Goal: Information Seeking & Learning: Compare options

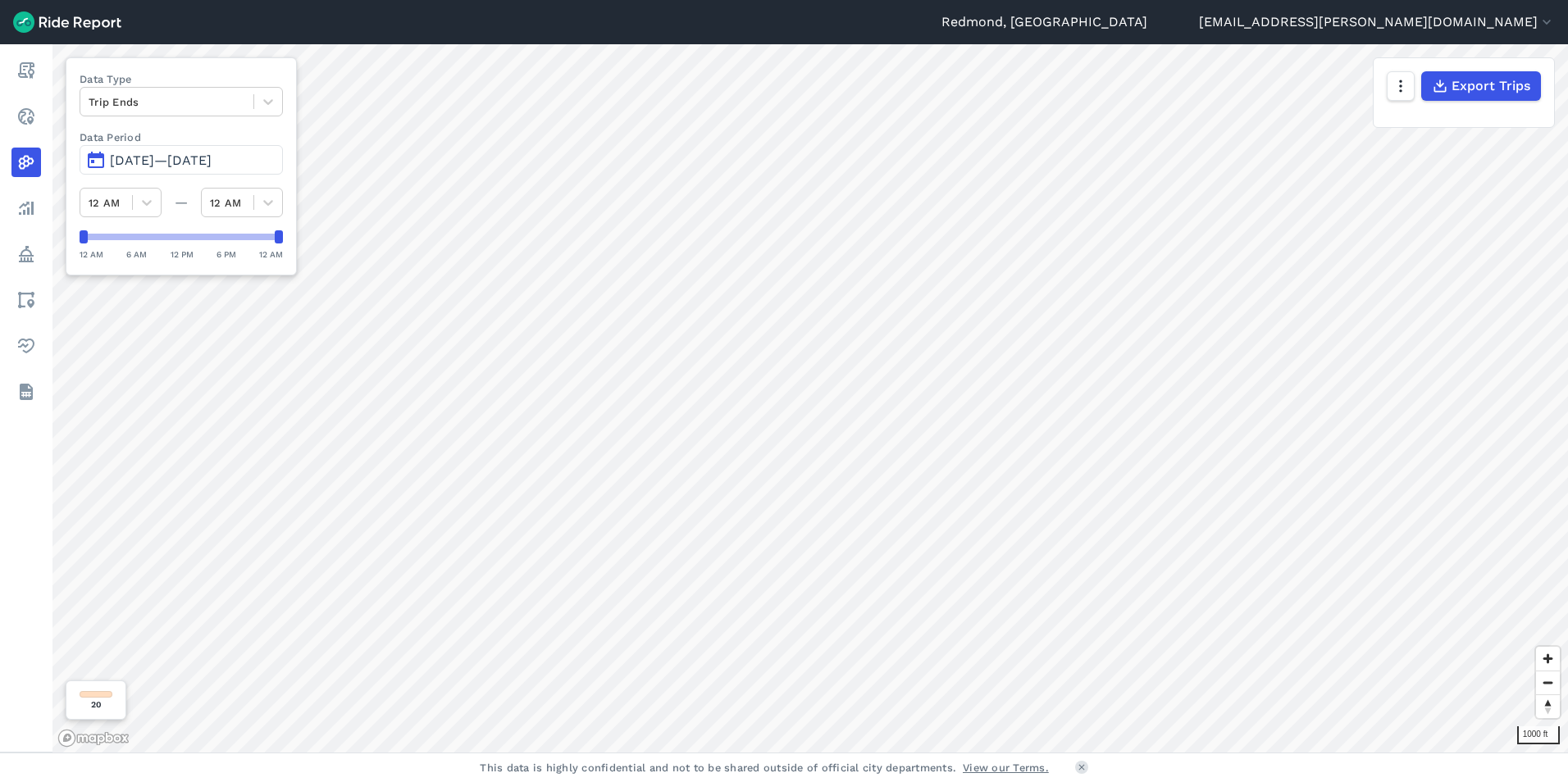
click at [157, 165] on span "[DATE]—[DATE]" at bounding box center [160, 160] width 101 height 15
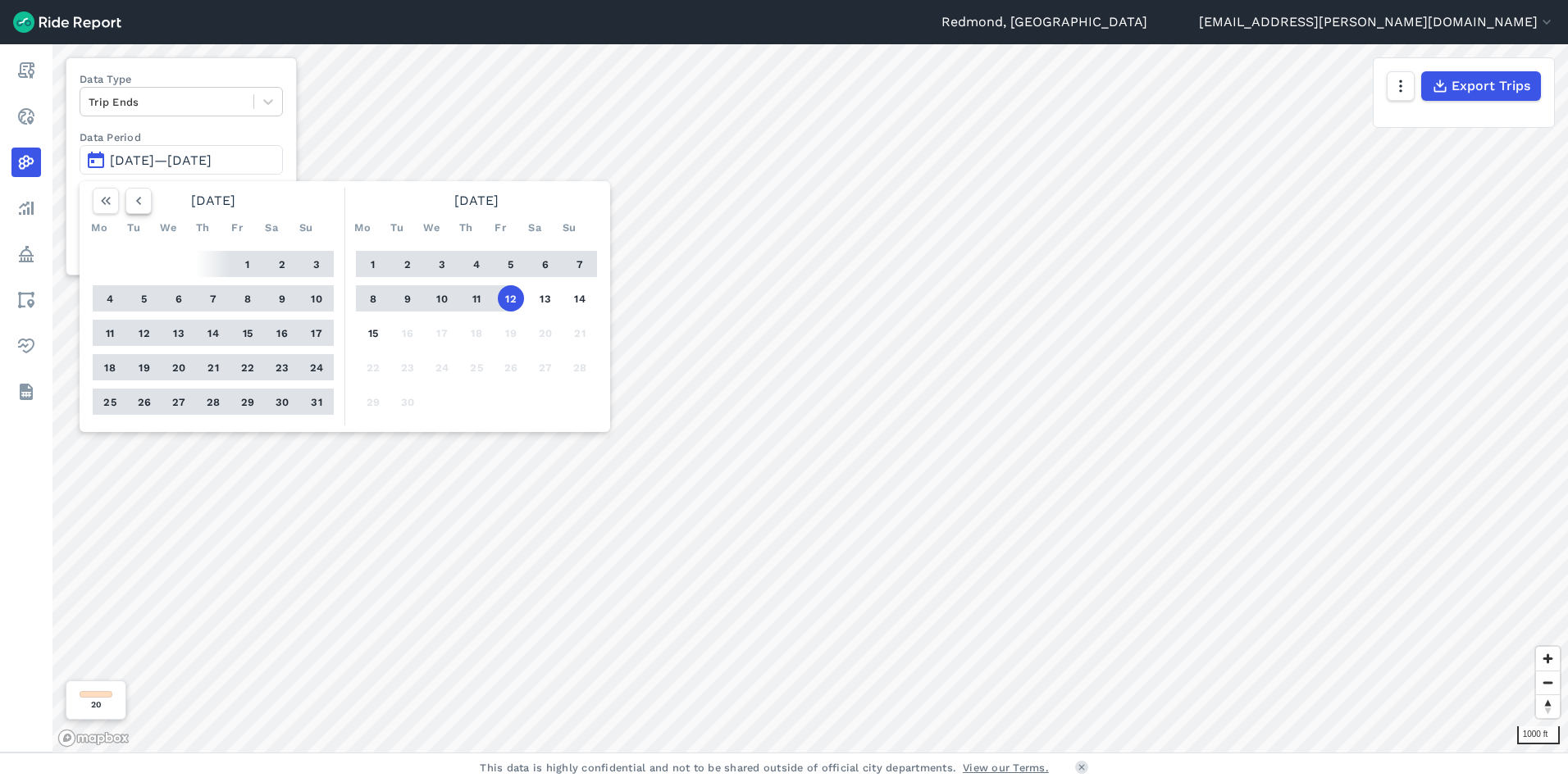
click at [136, 198] on icon "button" at bounding box center [138, 201] width 16 height 16
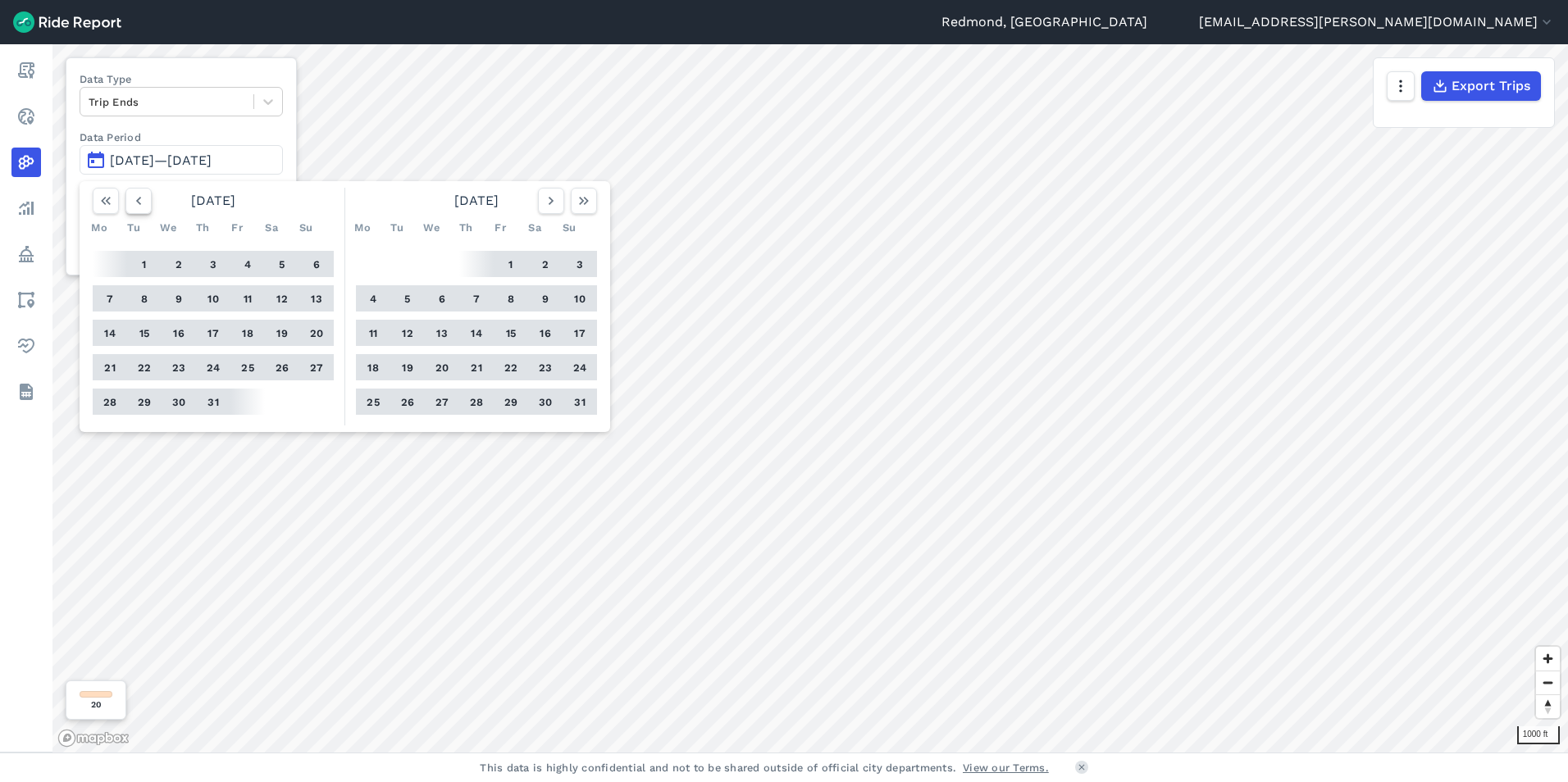
click at [136, 198] on icon "button" at bounding box center [138, 201] width 16 height 16
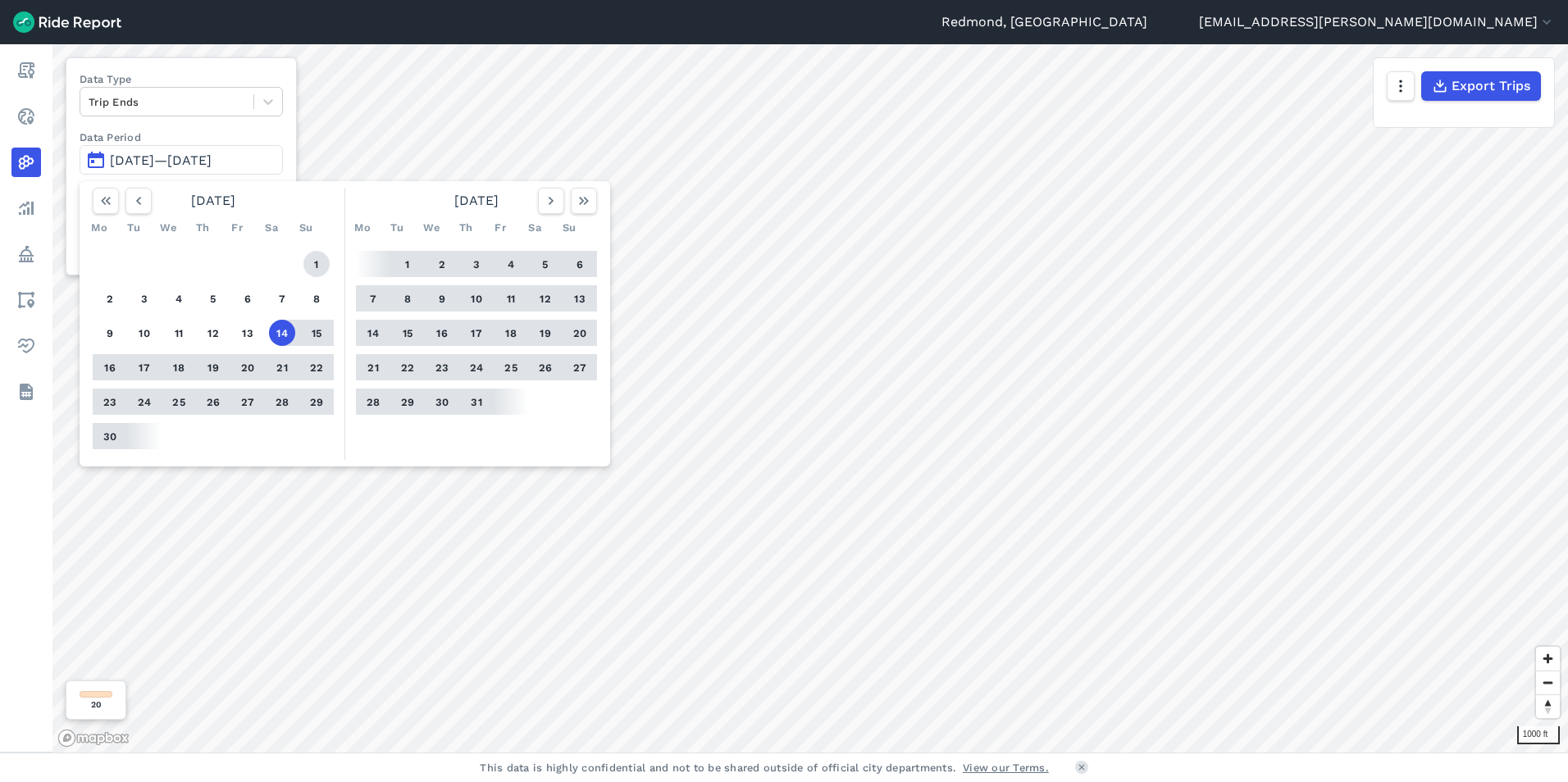
click at [317, 265] on button "1" at bounding box center [316, 264] width 26 height 26
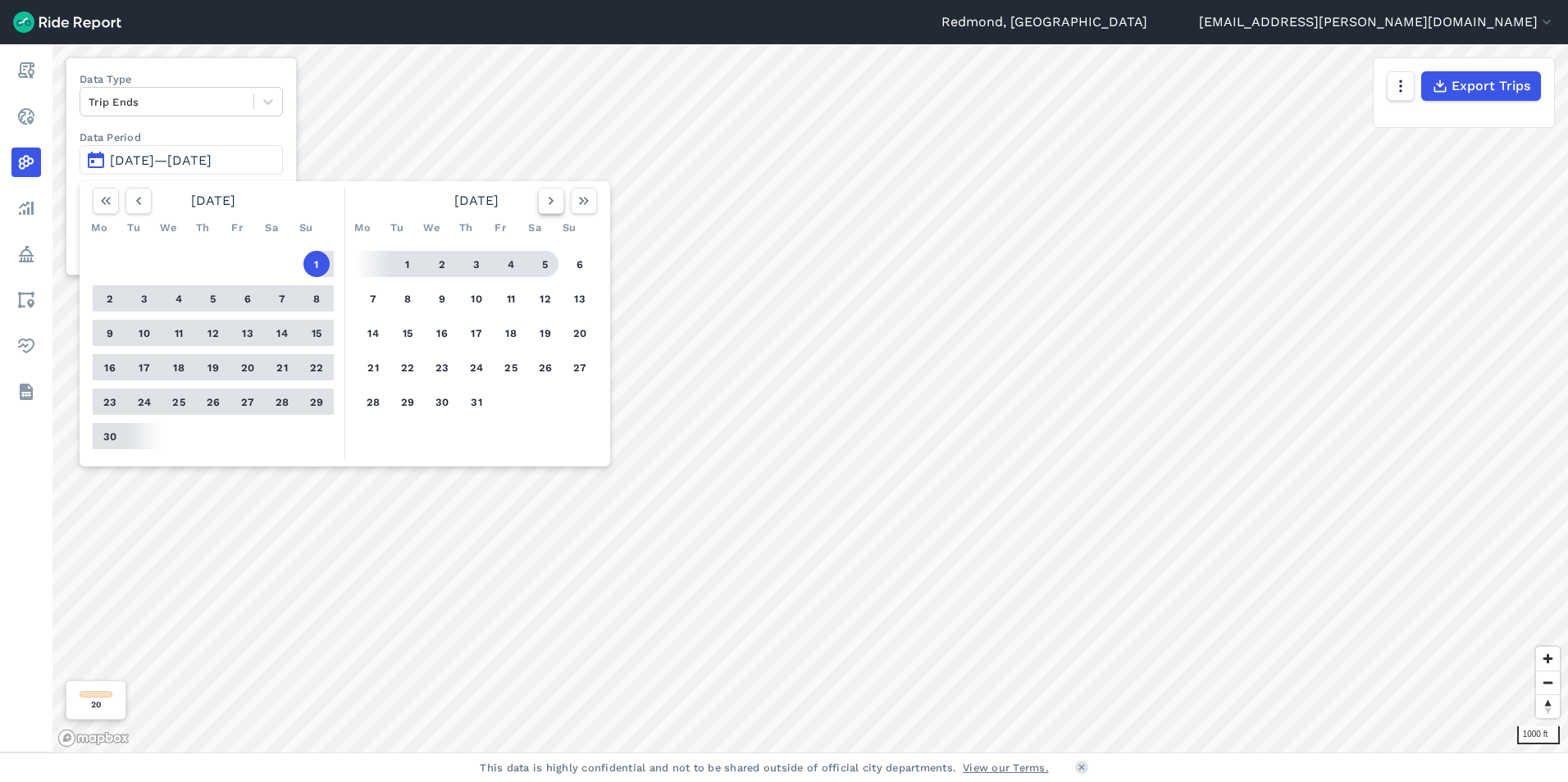
click at [547, 200] on icon "button" at bounding box center [551, 201] width 16 height 16
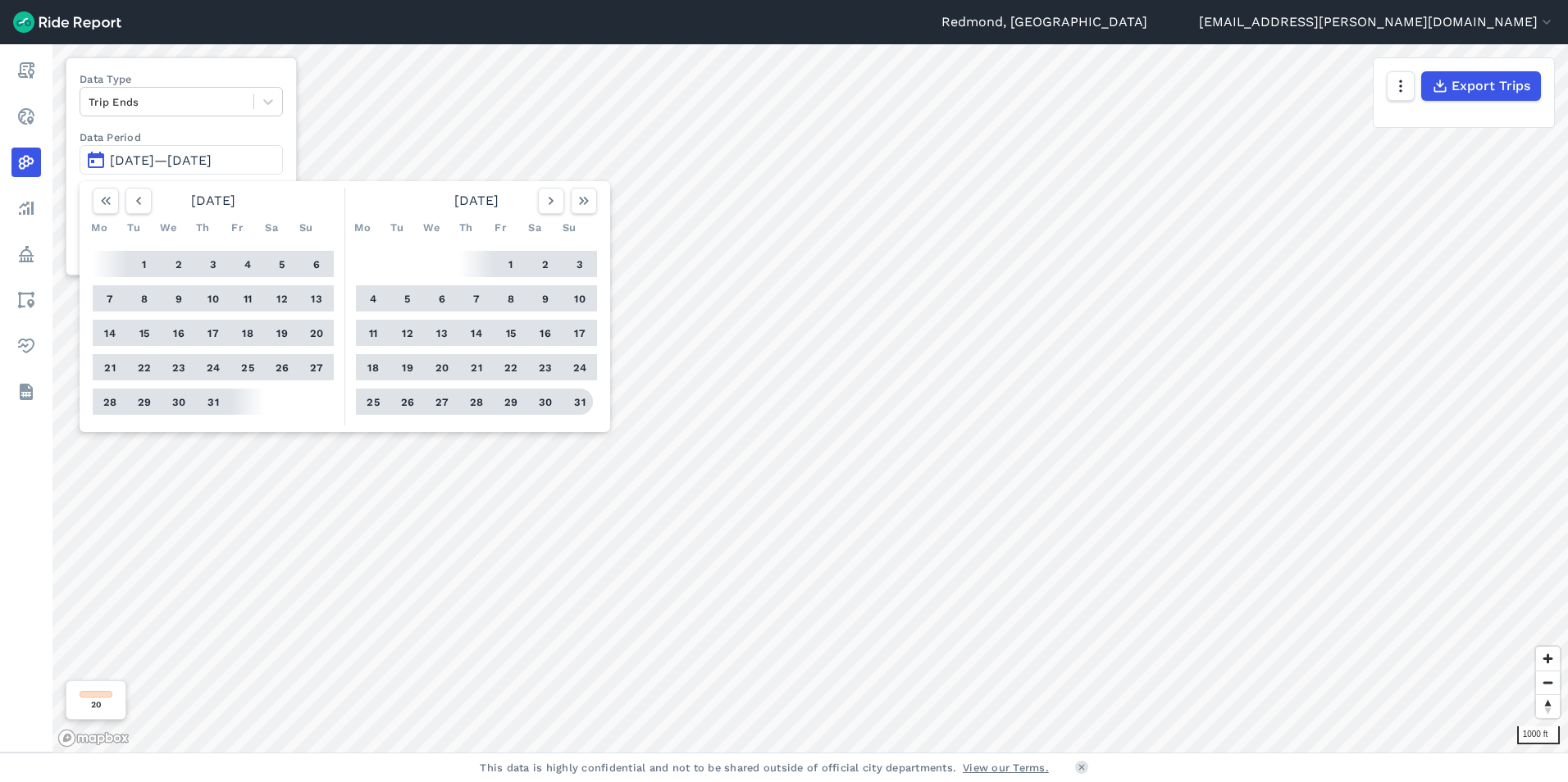
click at [573, 401] on button "31" at bounding box center [579, 401] width 26 height 26
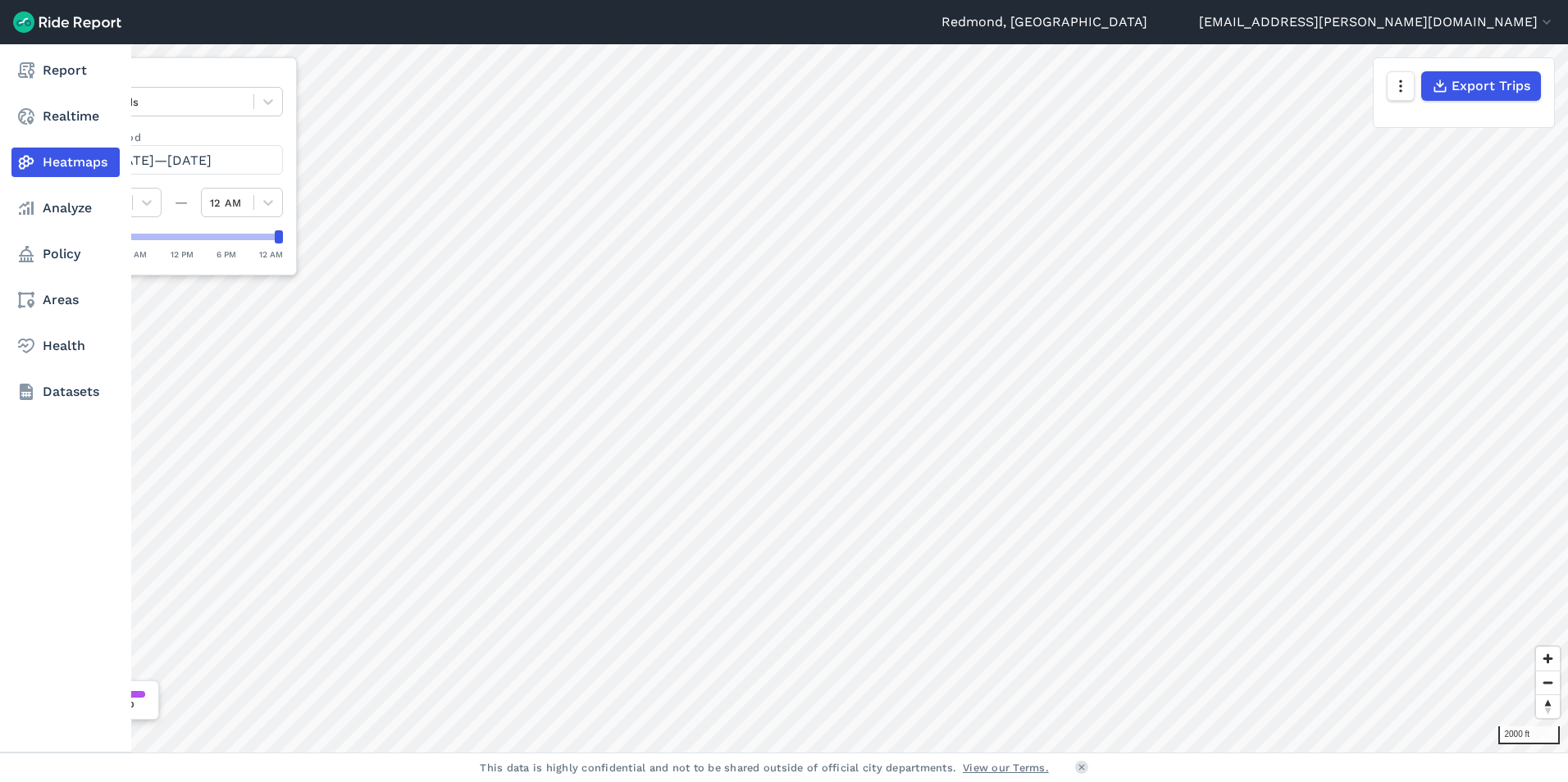
click at [29, 157] on use at bounding box center [26, 163] width 15 height 14
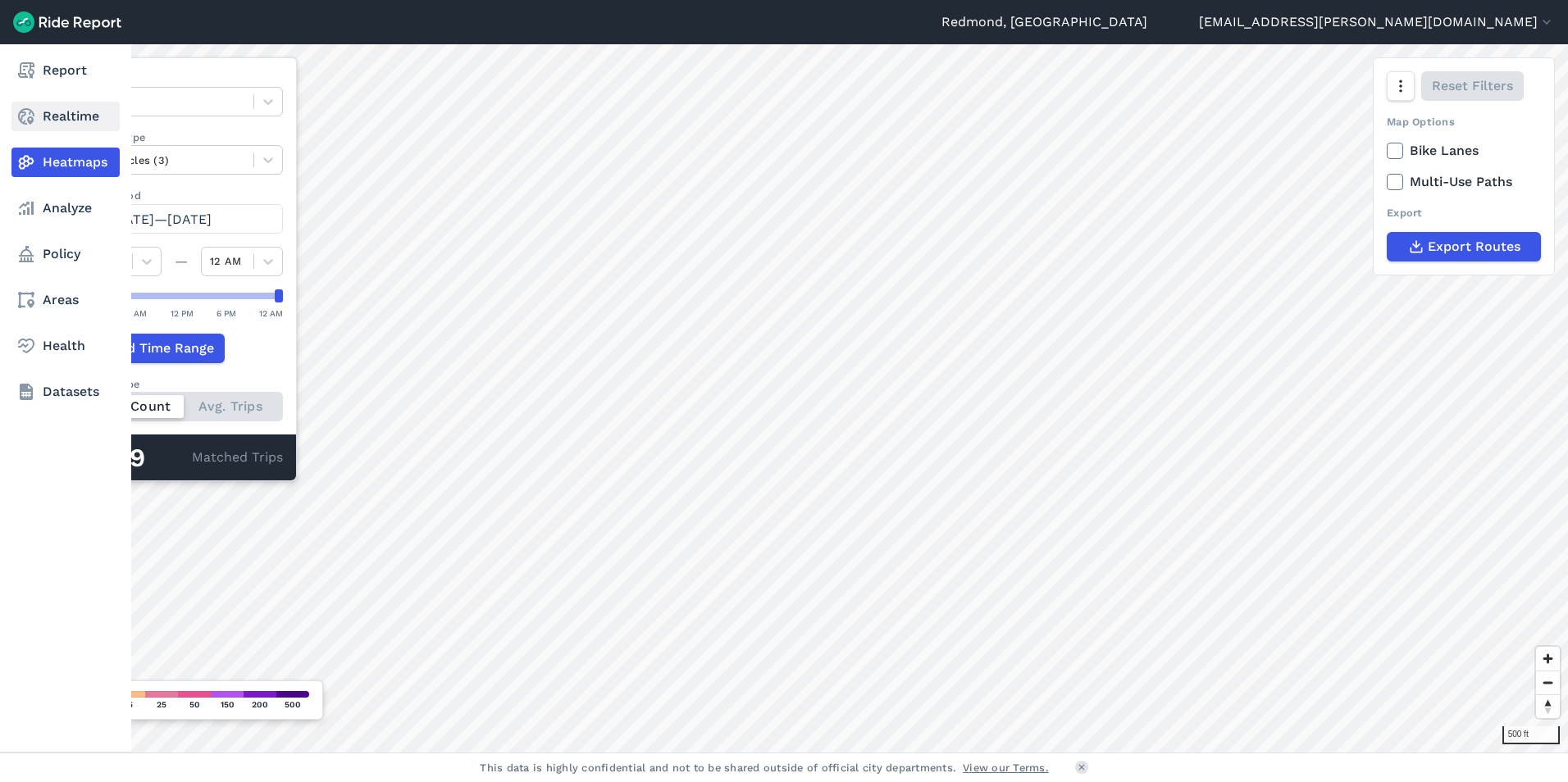
click at [30, 113] on use at bounding box center [26, 117] width 16 height 16
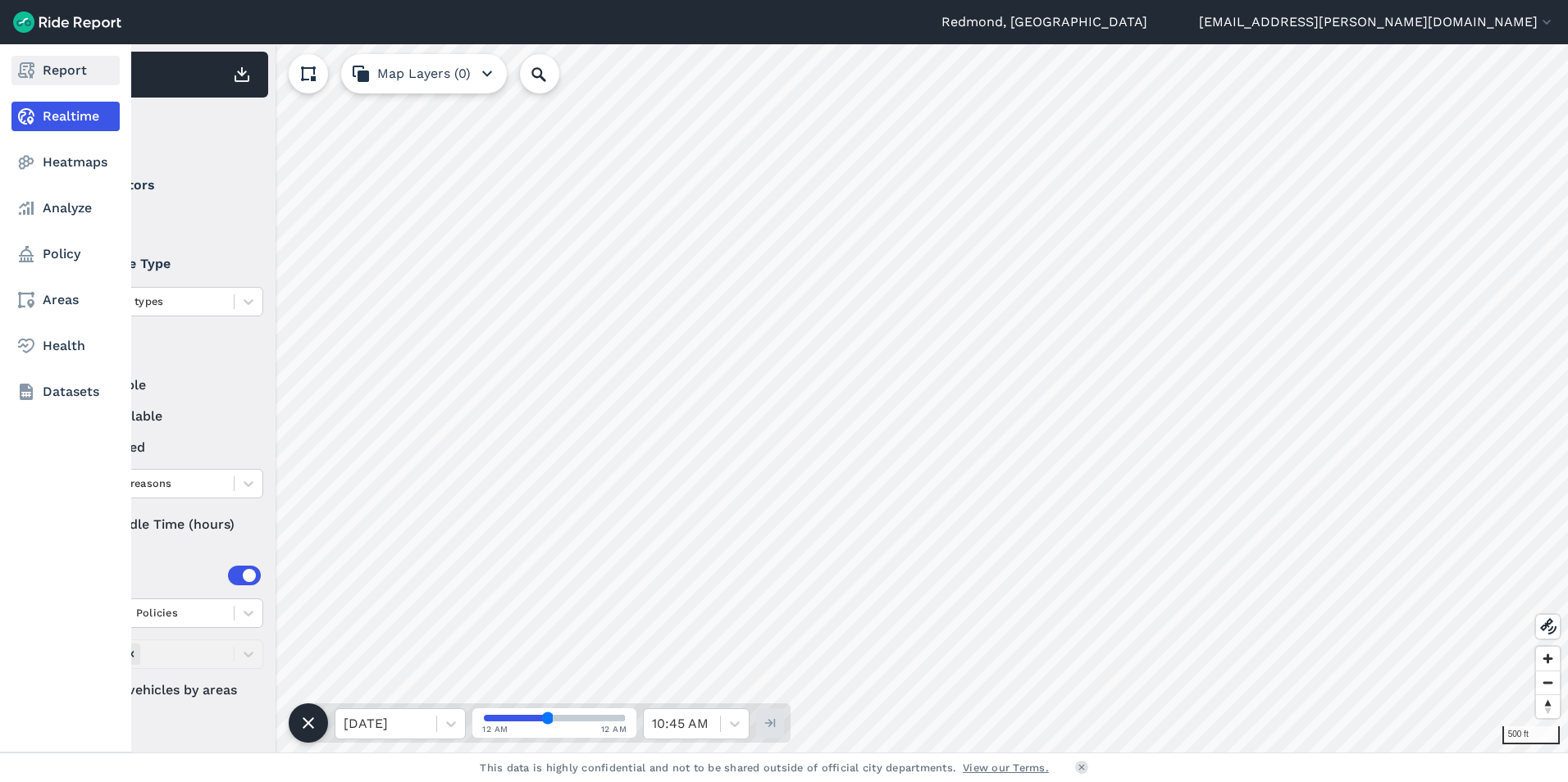
click at [54, 70] on link "Report" at bounding box center [66, 70] width 109 height 30
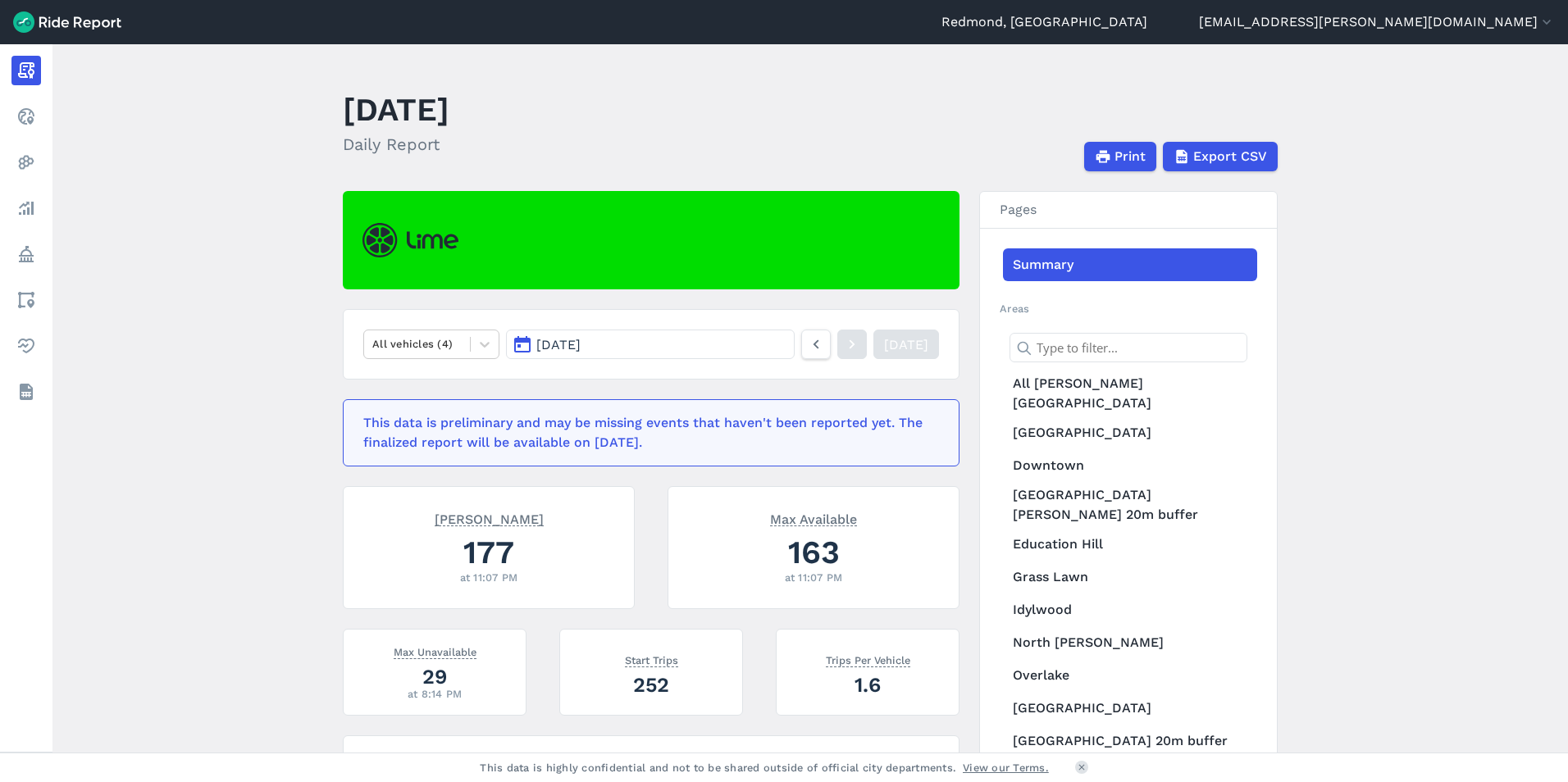
click at [708, 339] on button "[DATE]" at bounding box center [651, 344] width 289 height 30
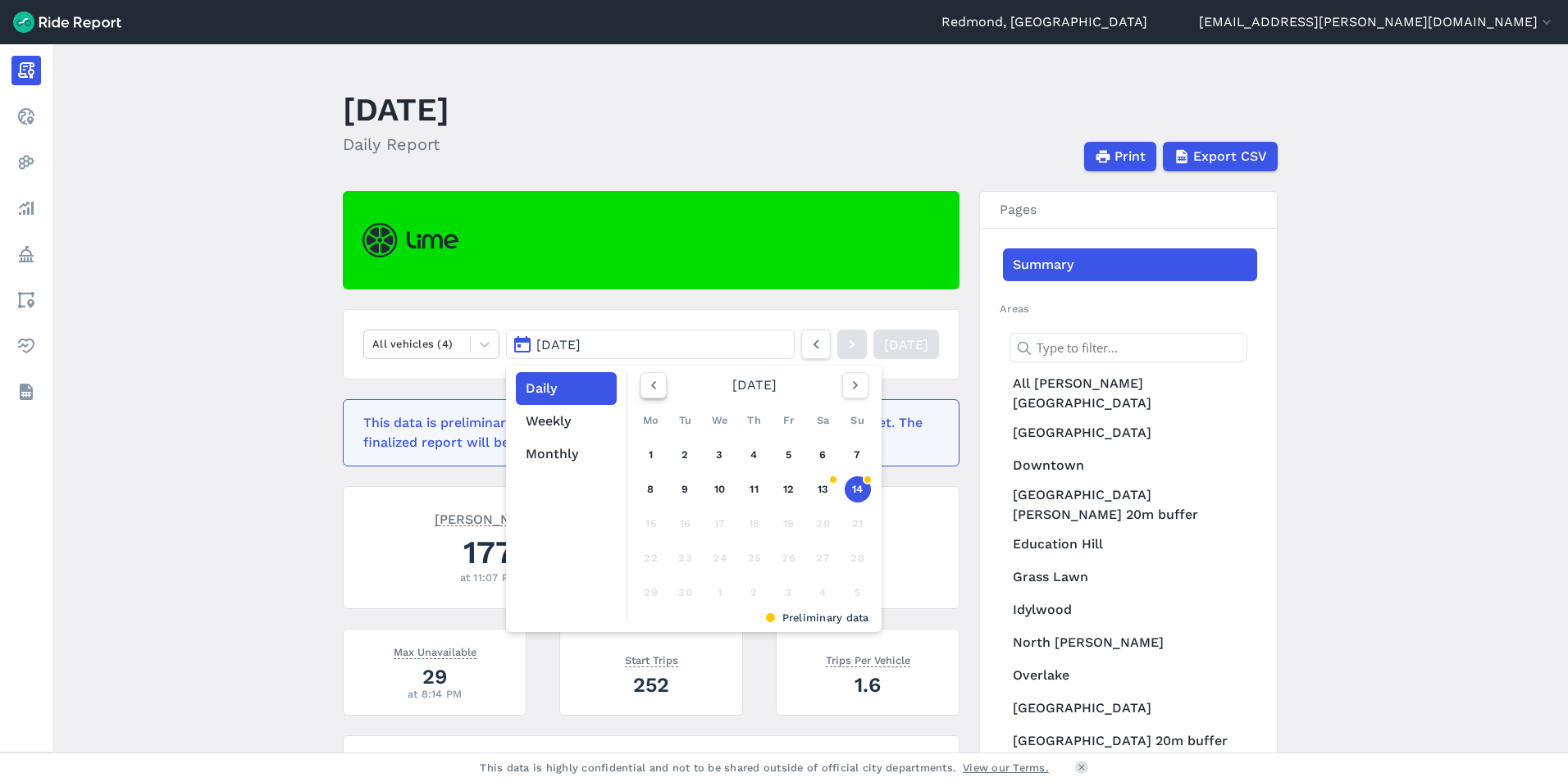
click at [656, 384] on icon "button" at bounding box center [654, 385] width 16 height 16
click at [657, 349] on button "[DATE]" at bounding box center [651, 344] width 289 height 30
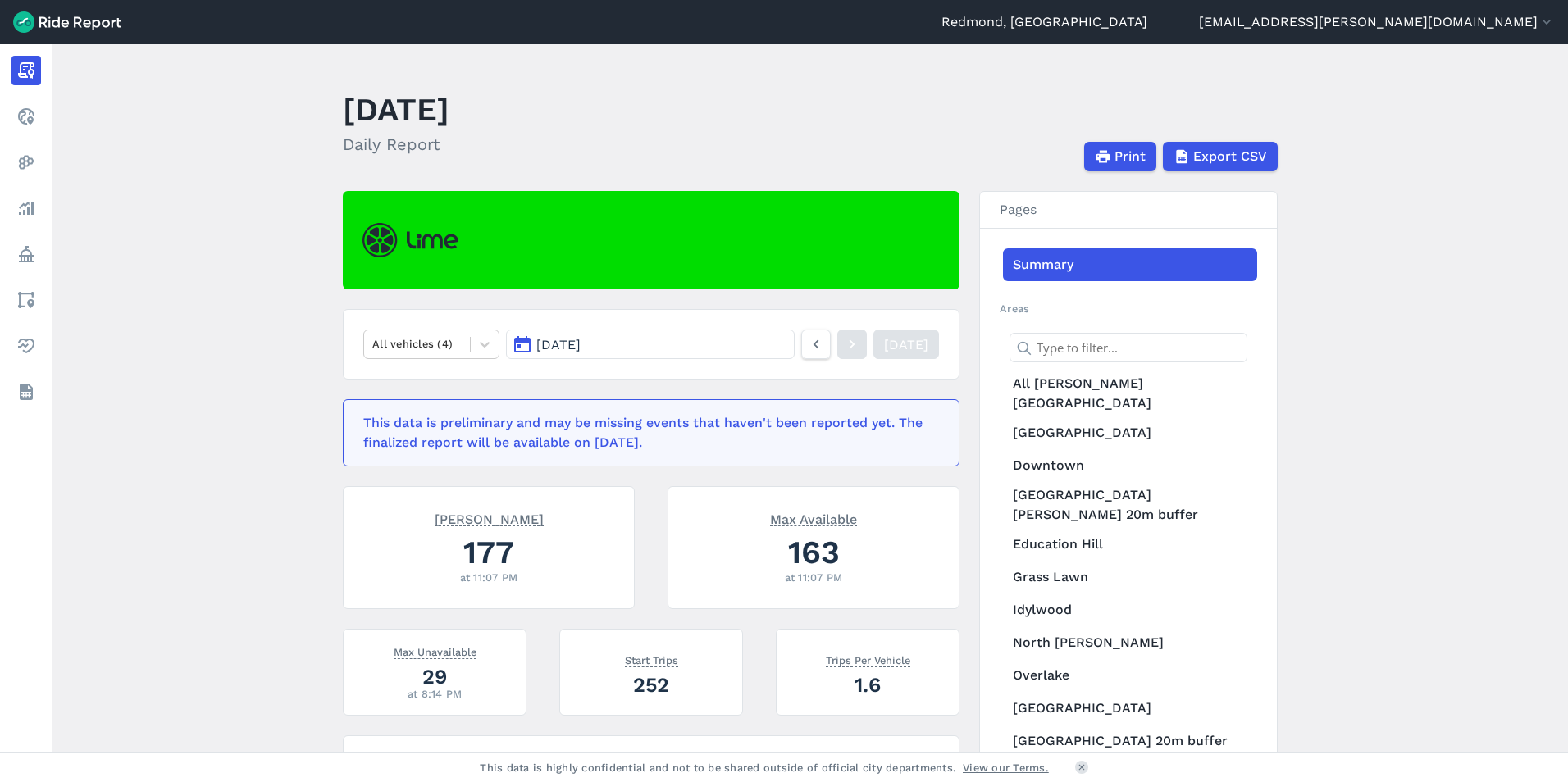
click at [657, 342] on button "[DATE]" at bounding box center [651, 344] width 289 height 30
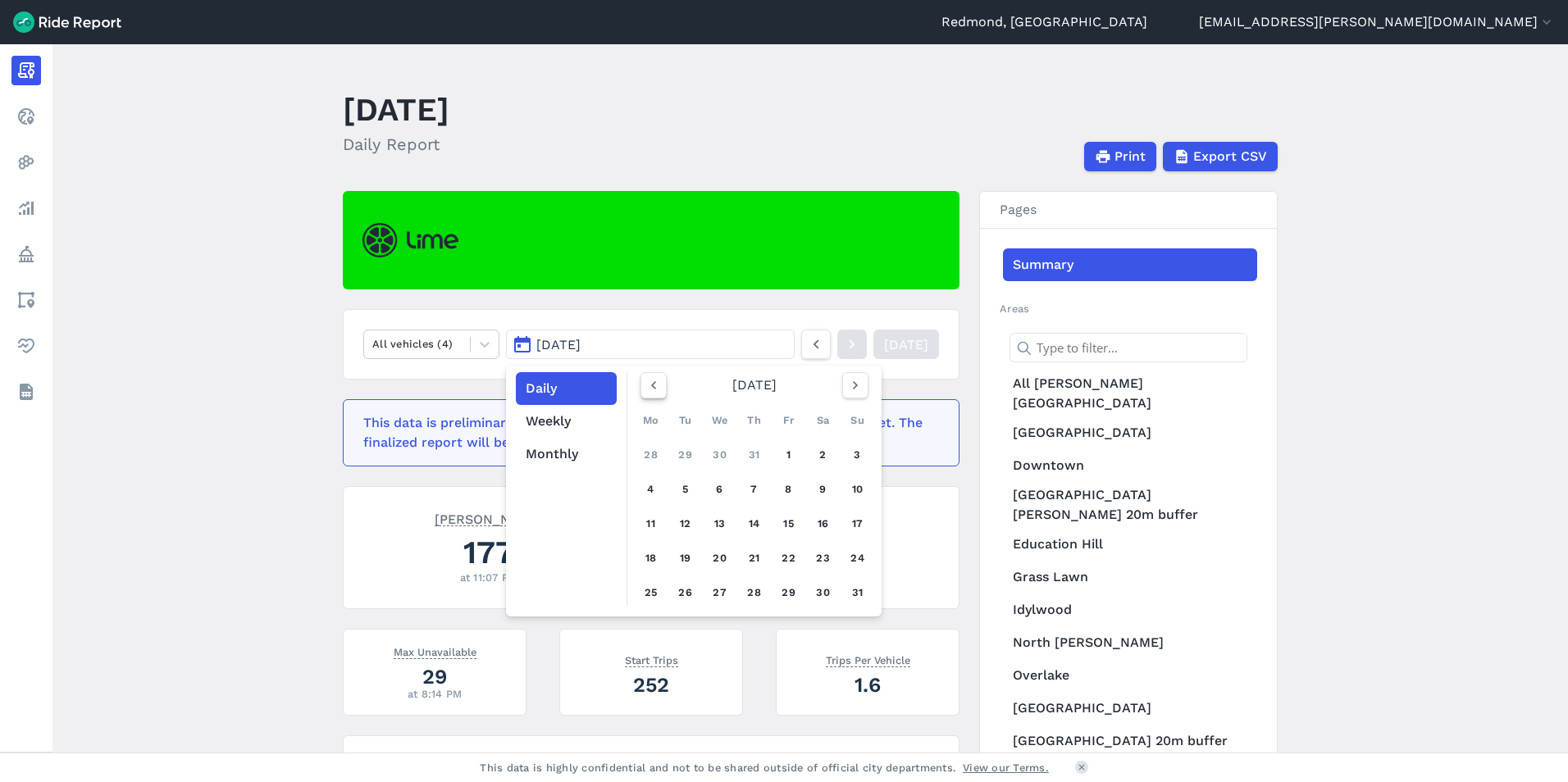
click at [647, 384] on icon "button" at bounding box center [654, 385] width 16 height 16
click at [687, 456] on link "1" at bounding box center [685, 454] width 26 height 26
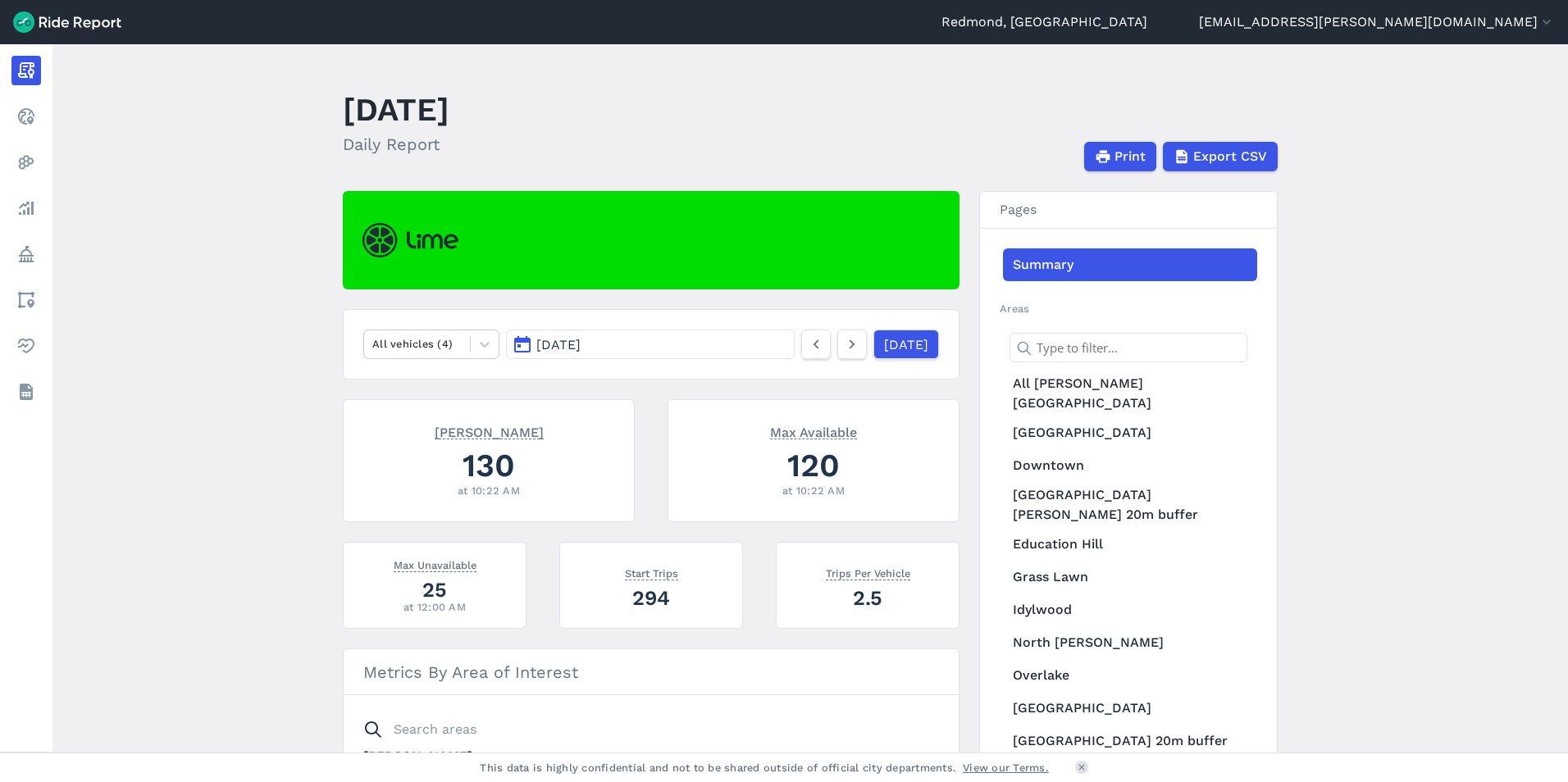
click at [1123, 257] on link "Summary" at bounding box center [1130, 265] width 254 height 33
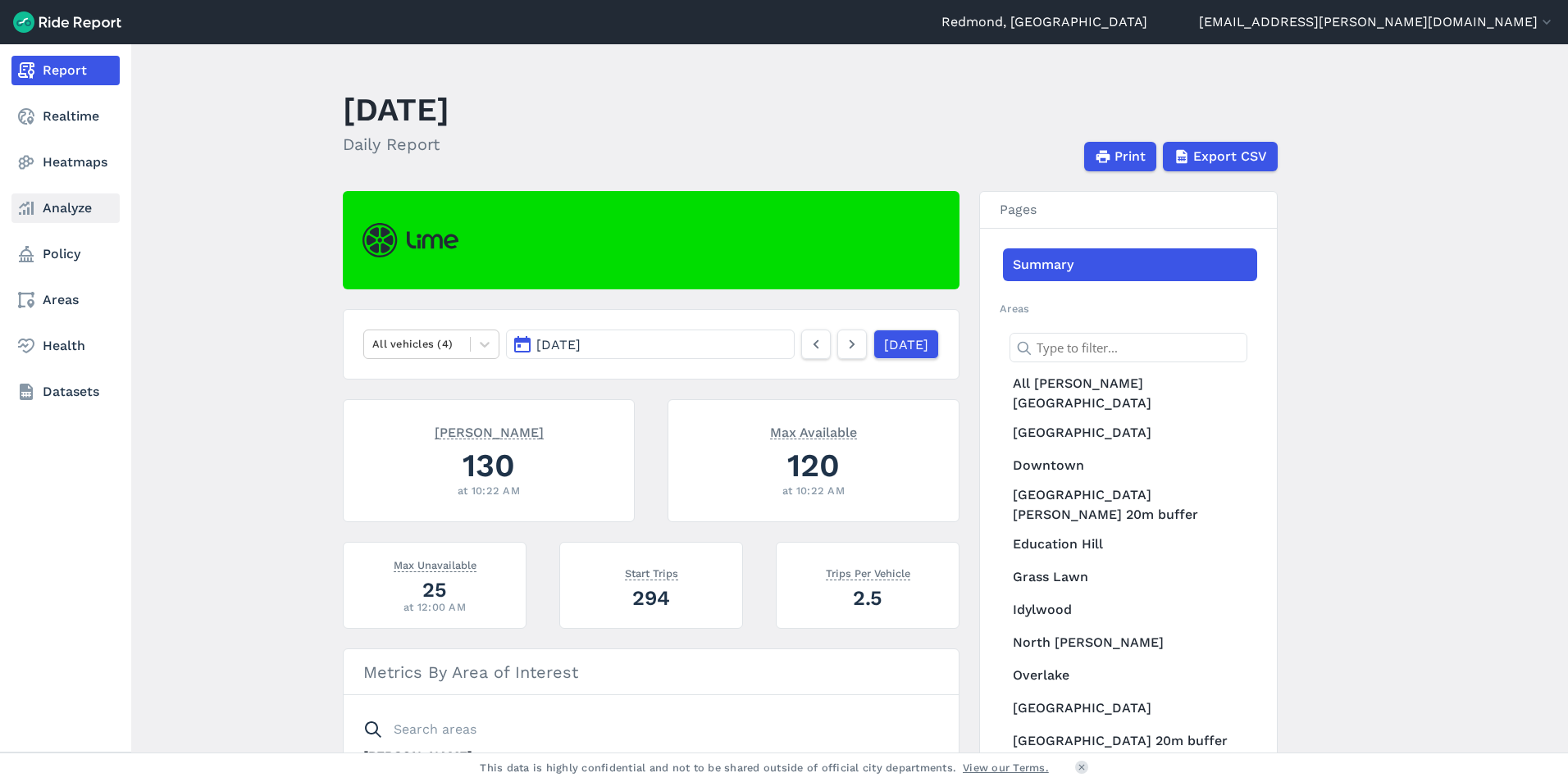
click at [91, 206] on link "Analyze" at bounding box center [66, 208] width 109 height 30
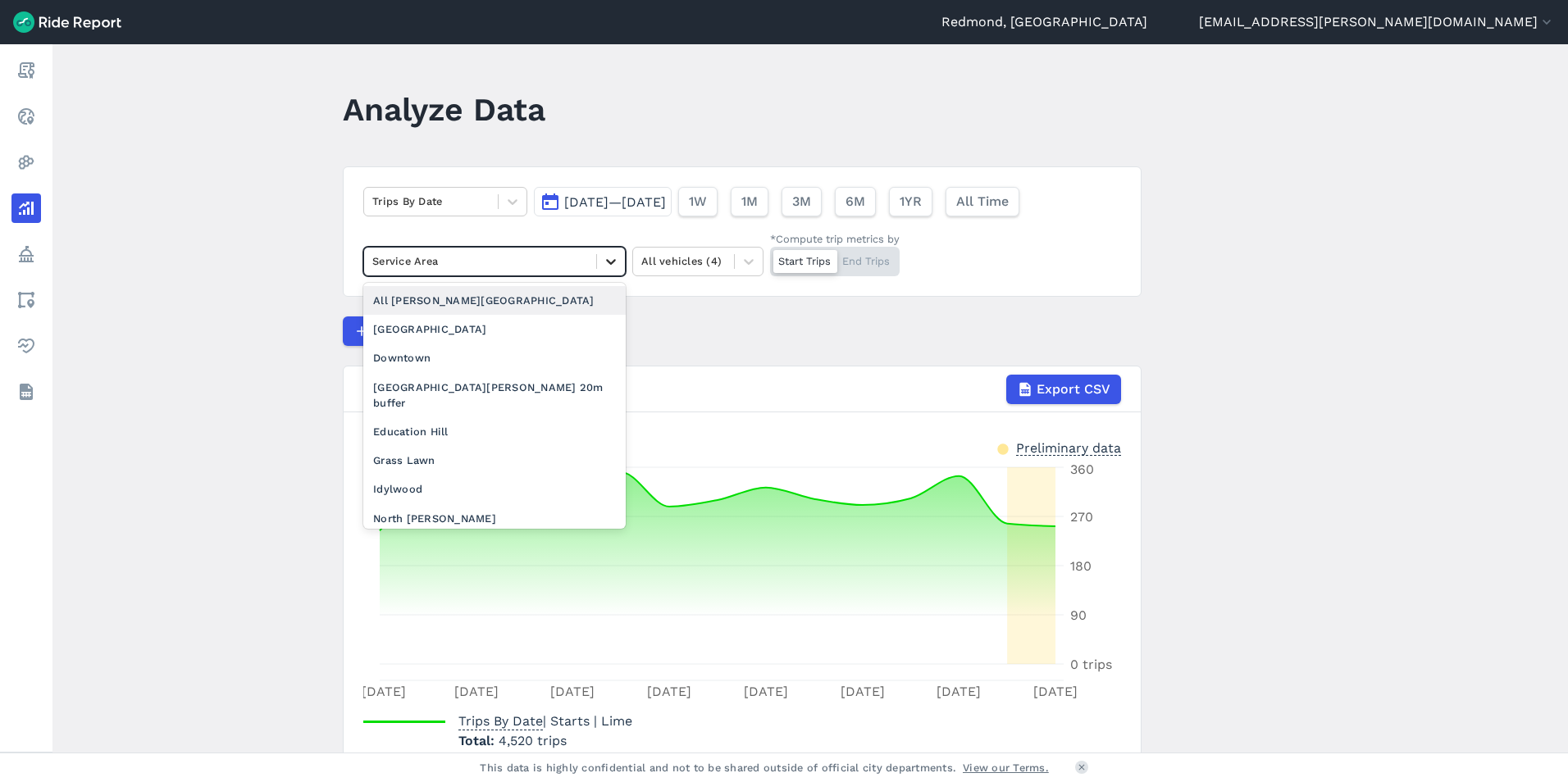
click at [611, 262] on icon at bounding box center [611, 262] width 10 height 5
click at [417, 355] on div "Downtown" at bounding box center [495, 358] width 262 height 29
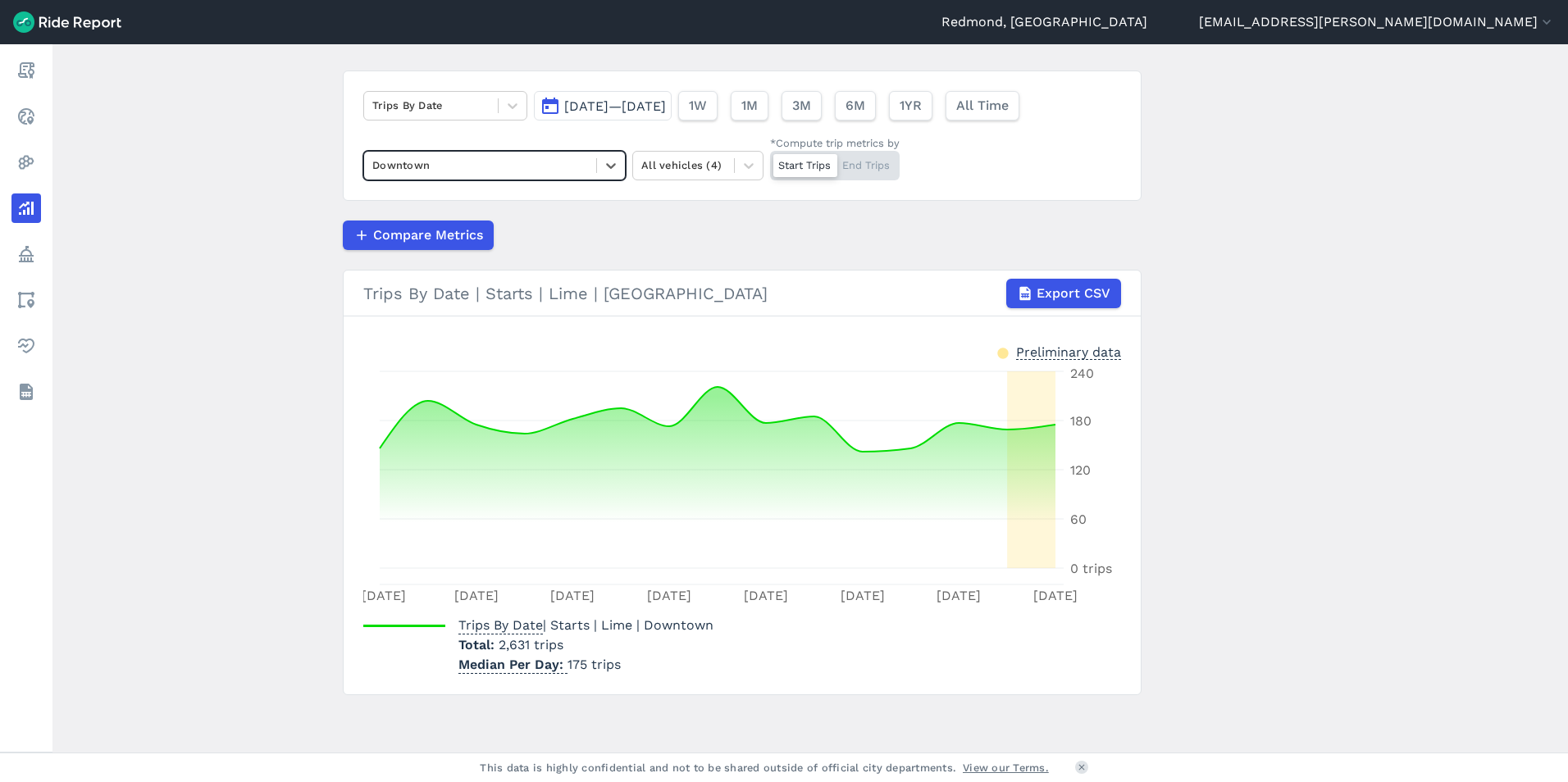
scroll to position [98, 0]
click at [526, 164] on div at bounding box center [480, 163] width 216 height 19
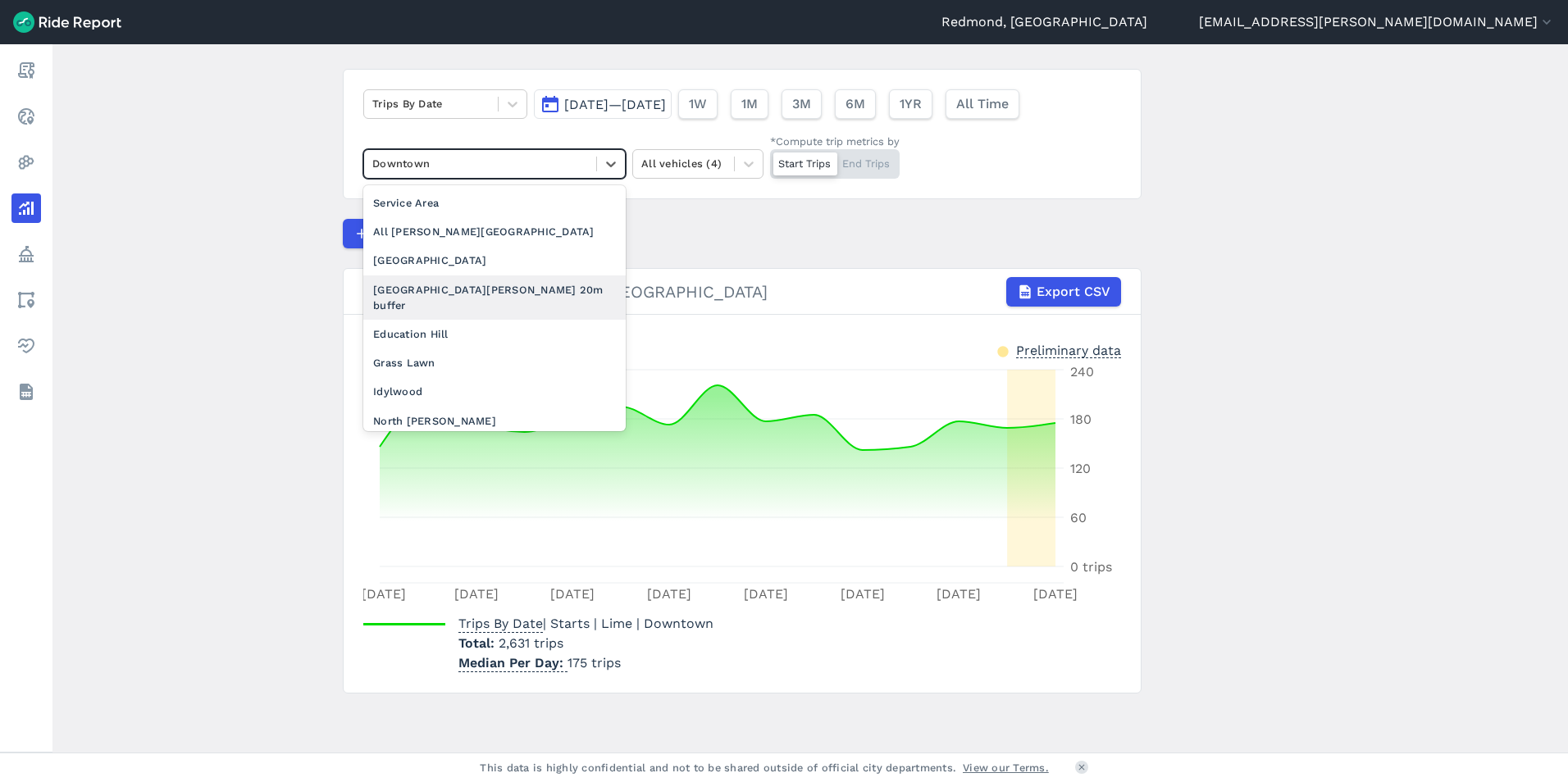
click at [490, 289] on div "[GEOGRAPHIC_DATA][PERSON_NAME] 20m buffer" at bounding box center [495, 297] width 262 height 44
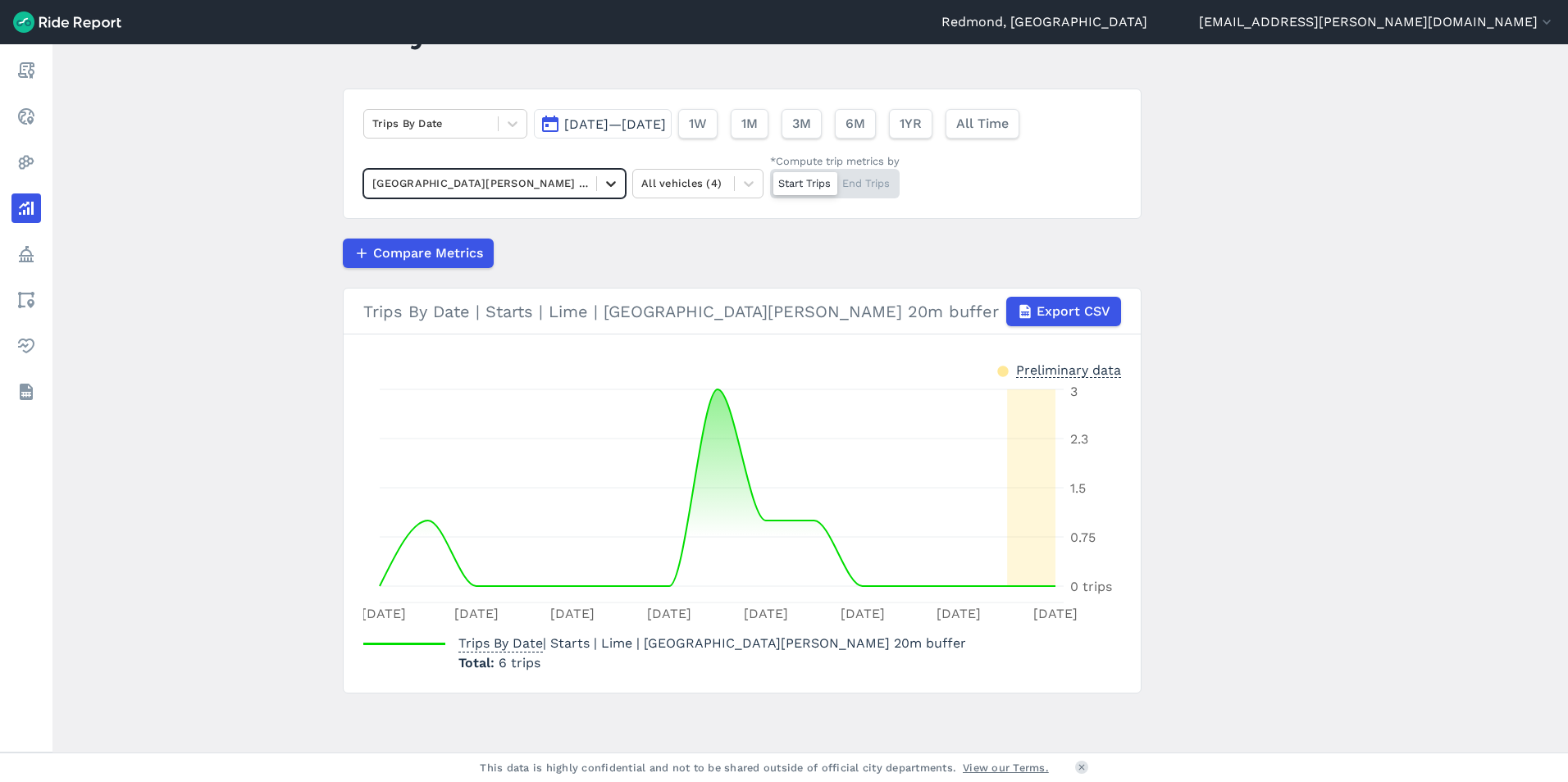
click at [611, 180] on icon at bounding box center [611, 183] width 16 height 16
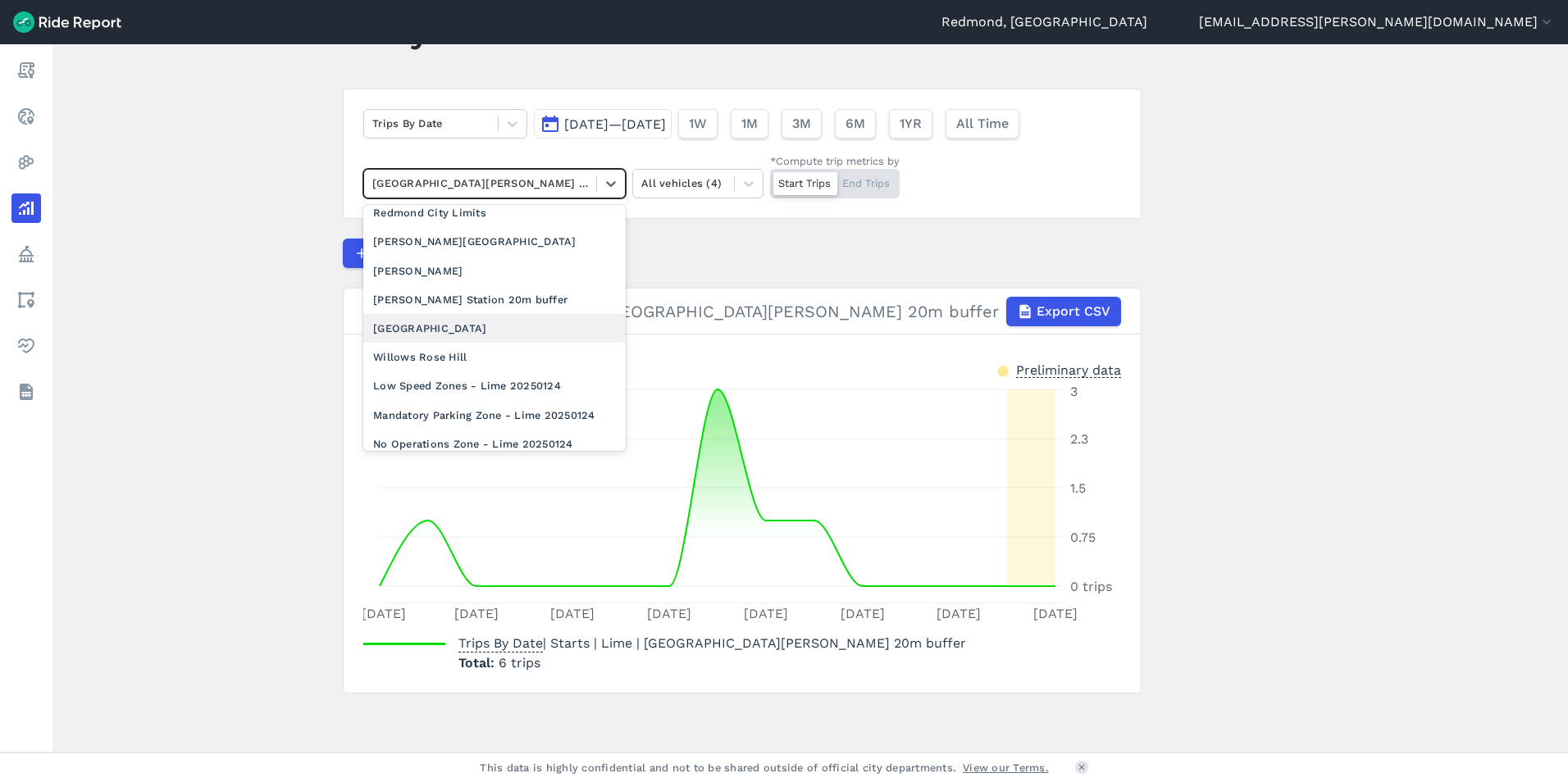
scroll to position [395, 0]
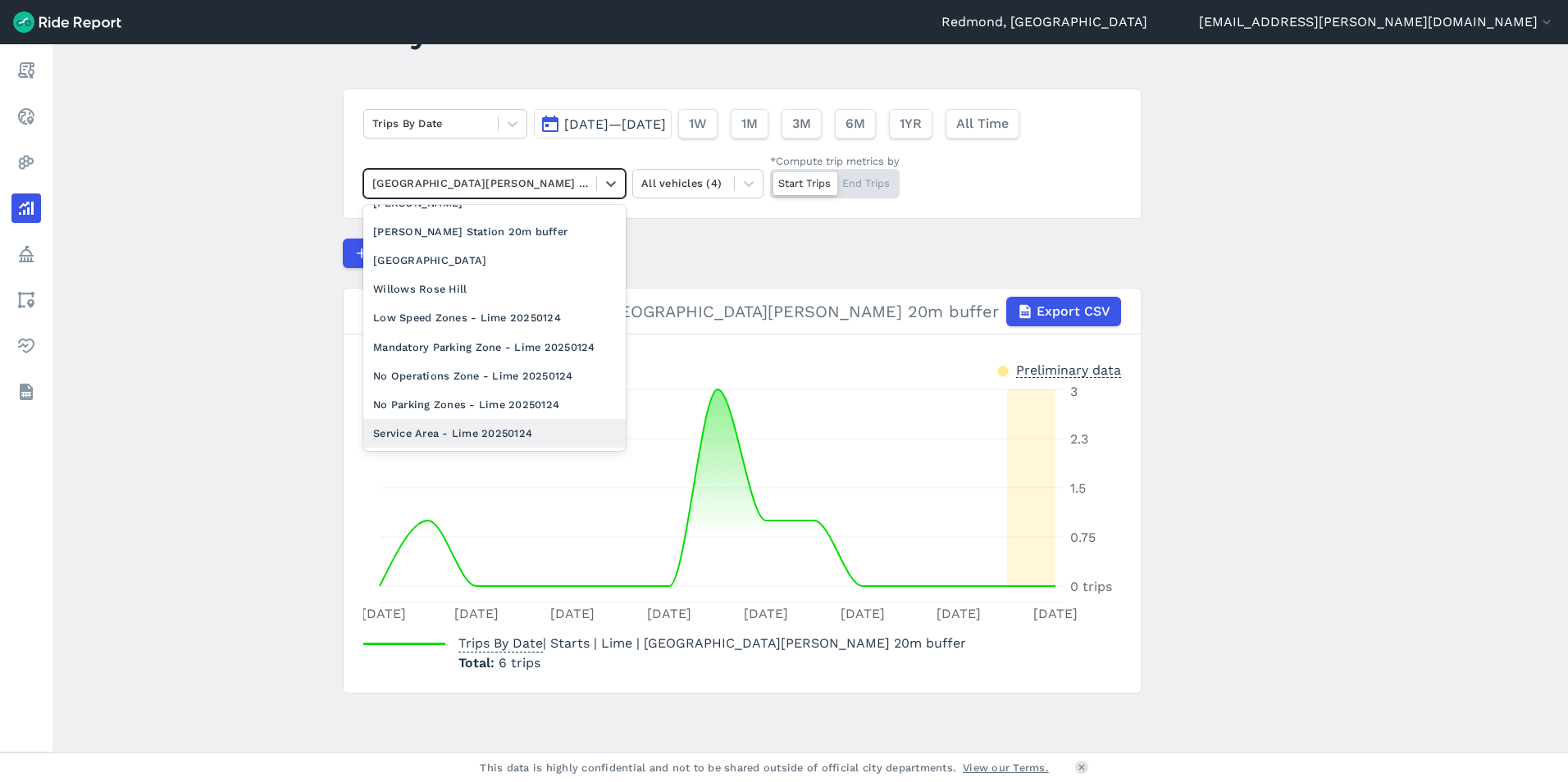
click at [529, 433] on div "Service Area - Lime 20250124" at bounding box center [495, 434] width 262 height 29
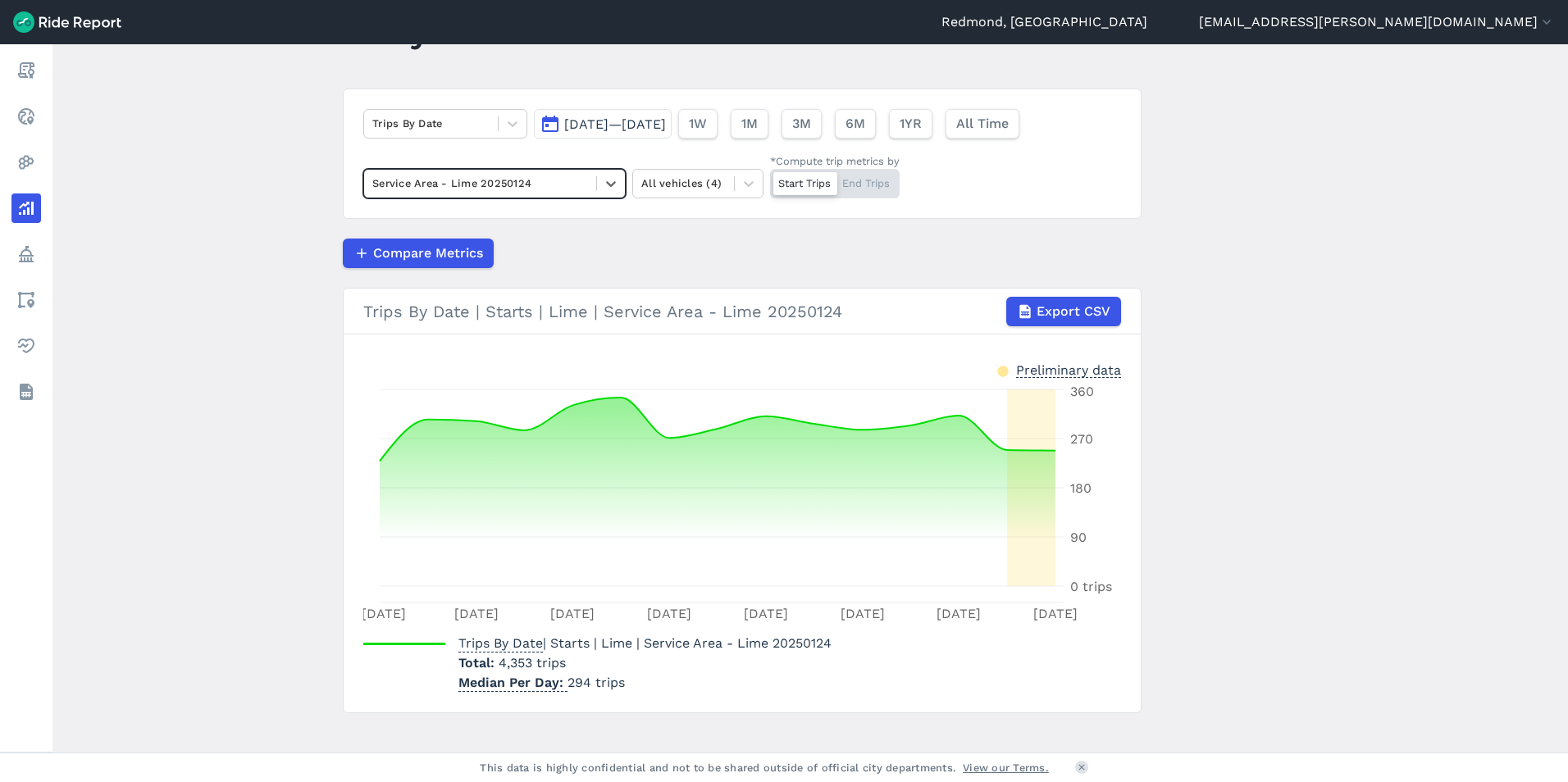
click at [663, 120] on span "[DATE]—[DATE]" at bounding box center [614, 124] width 101 height 15
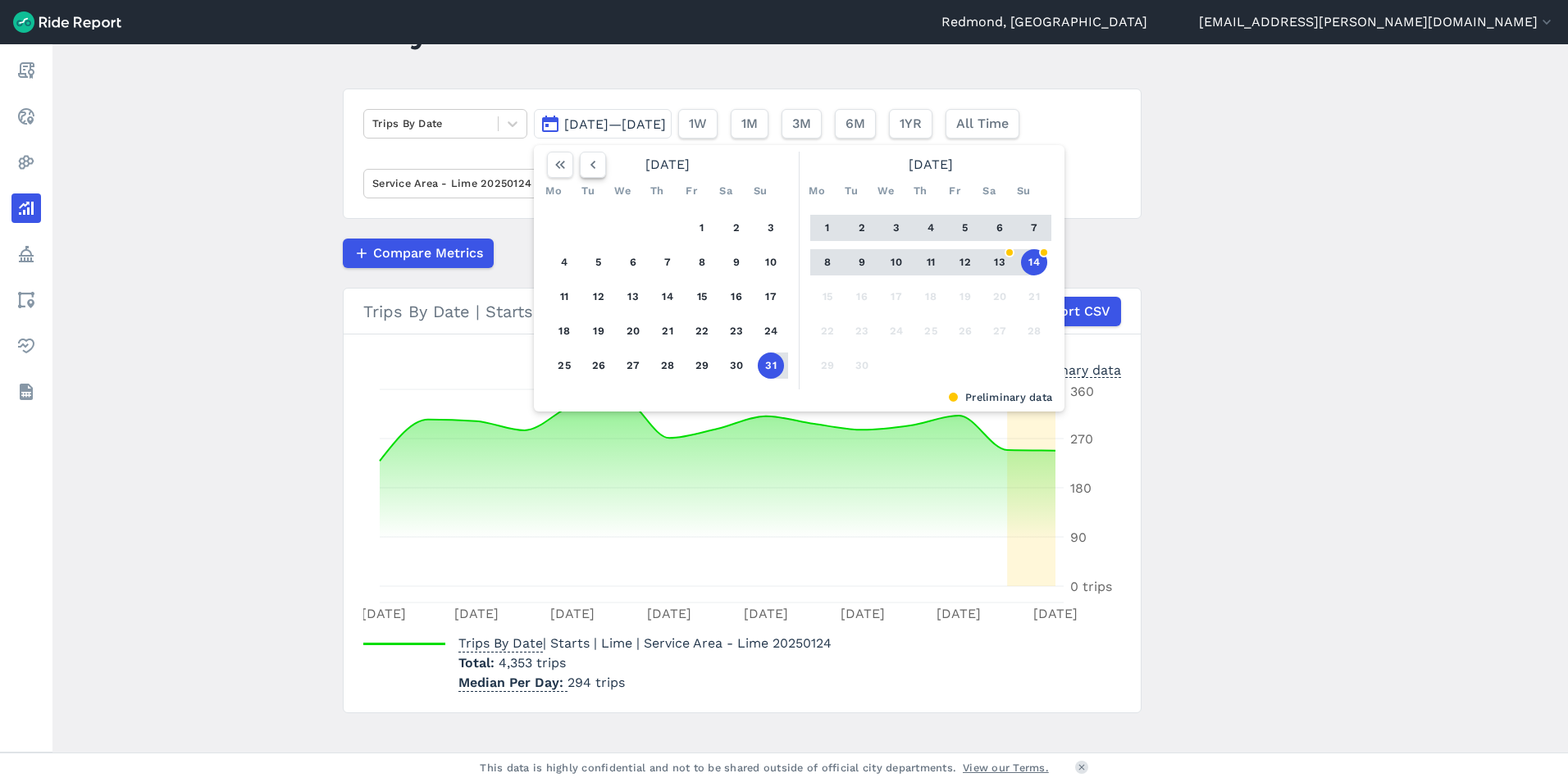
click at [589, 162] on icon "button" at bounding box center [593, 164] width 16 height 16
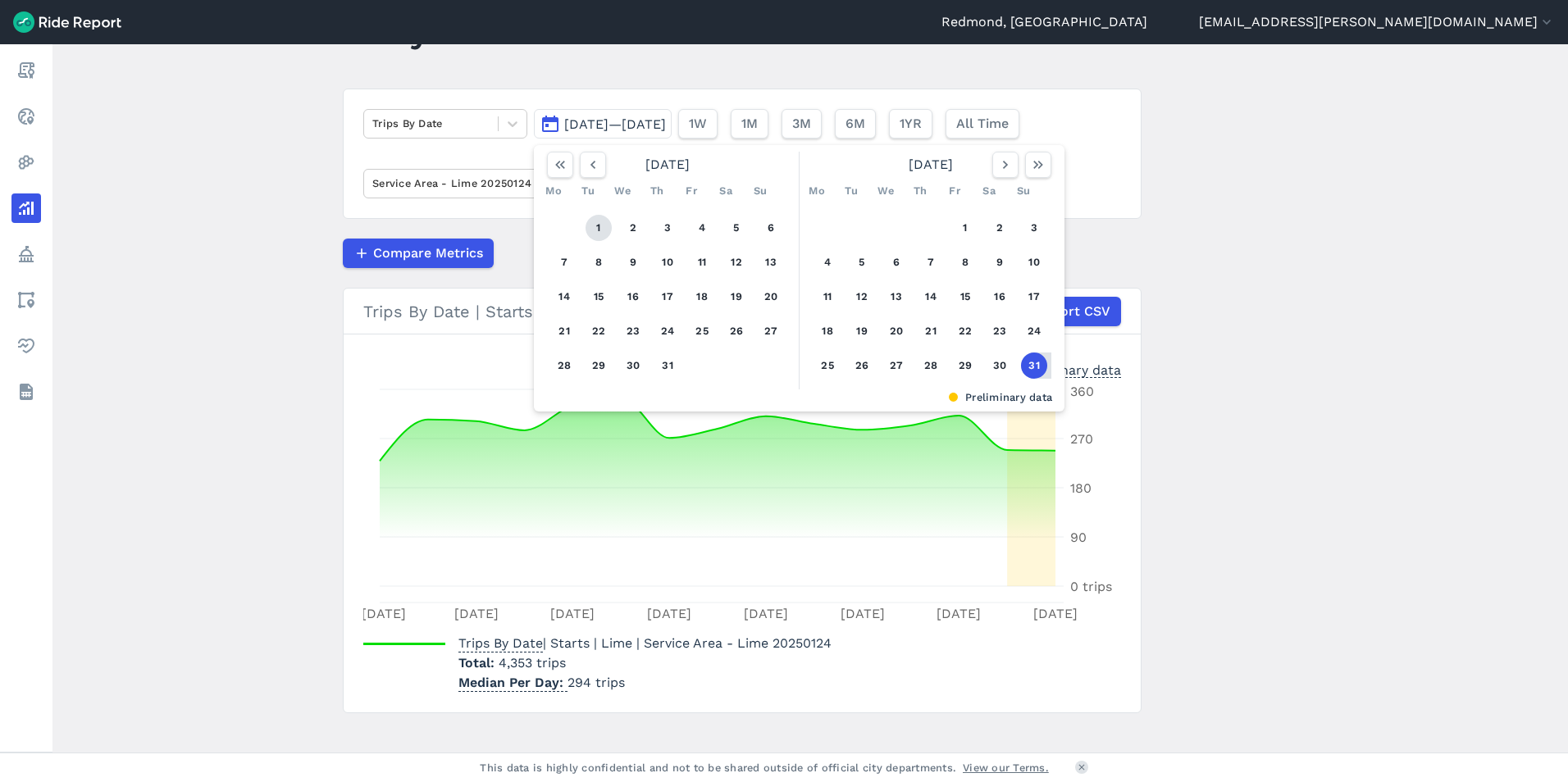
click at [601, 232] on button "1" at bounding box center [598, 227] width 26 height 26
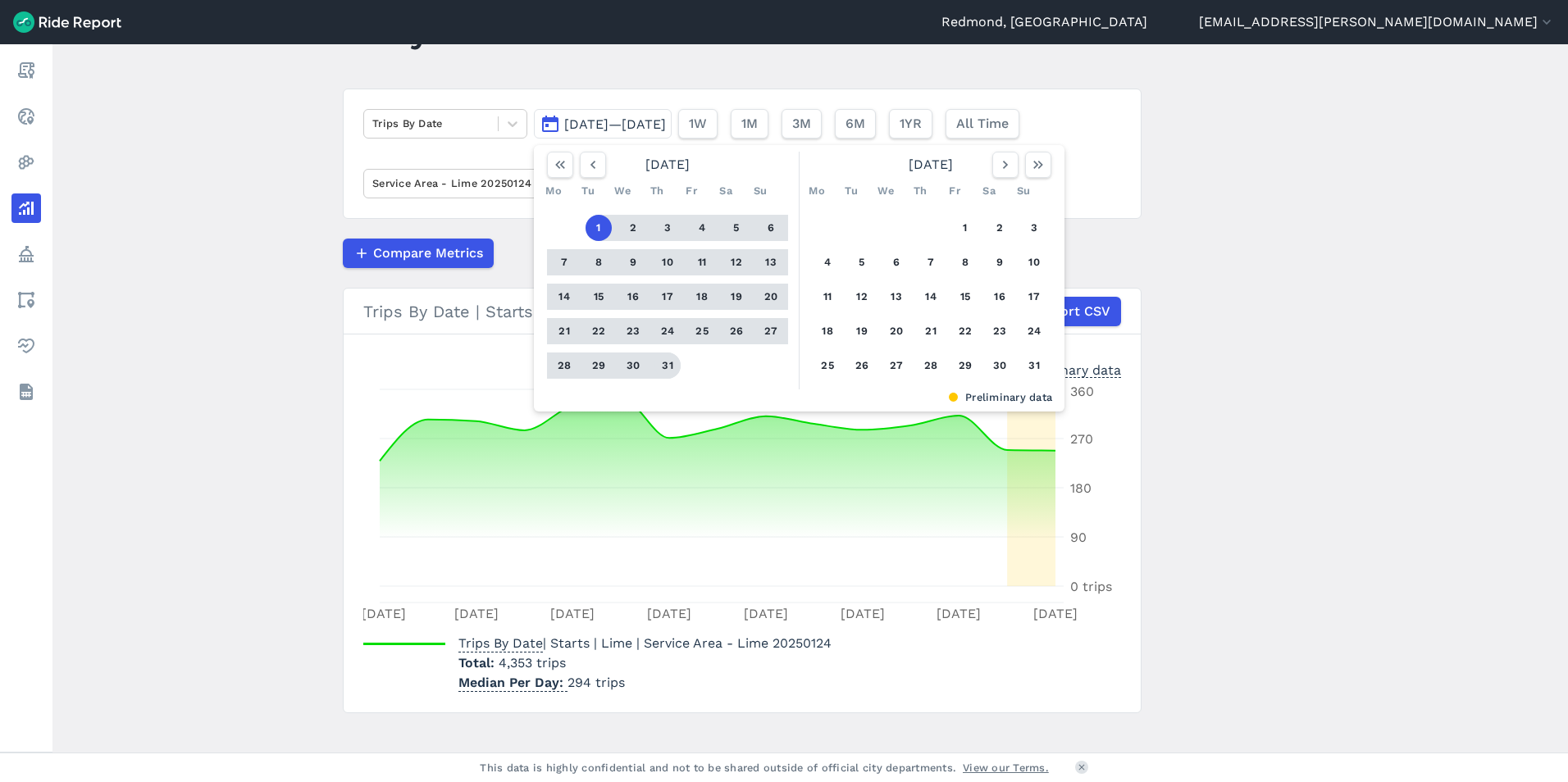
click at [658, 362] on button "31" at bounding box center [667, 365] width 26 height 26
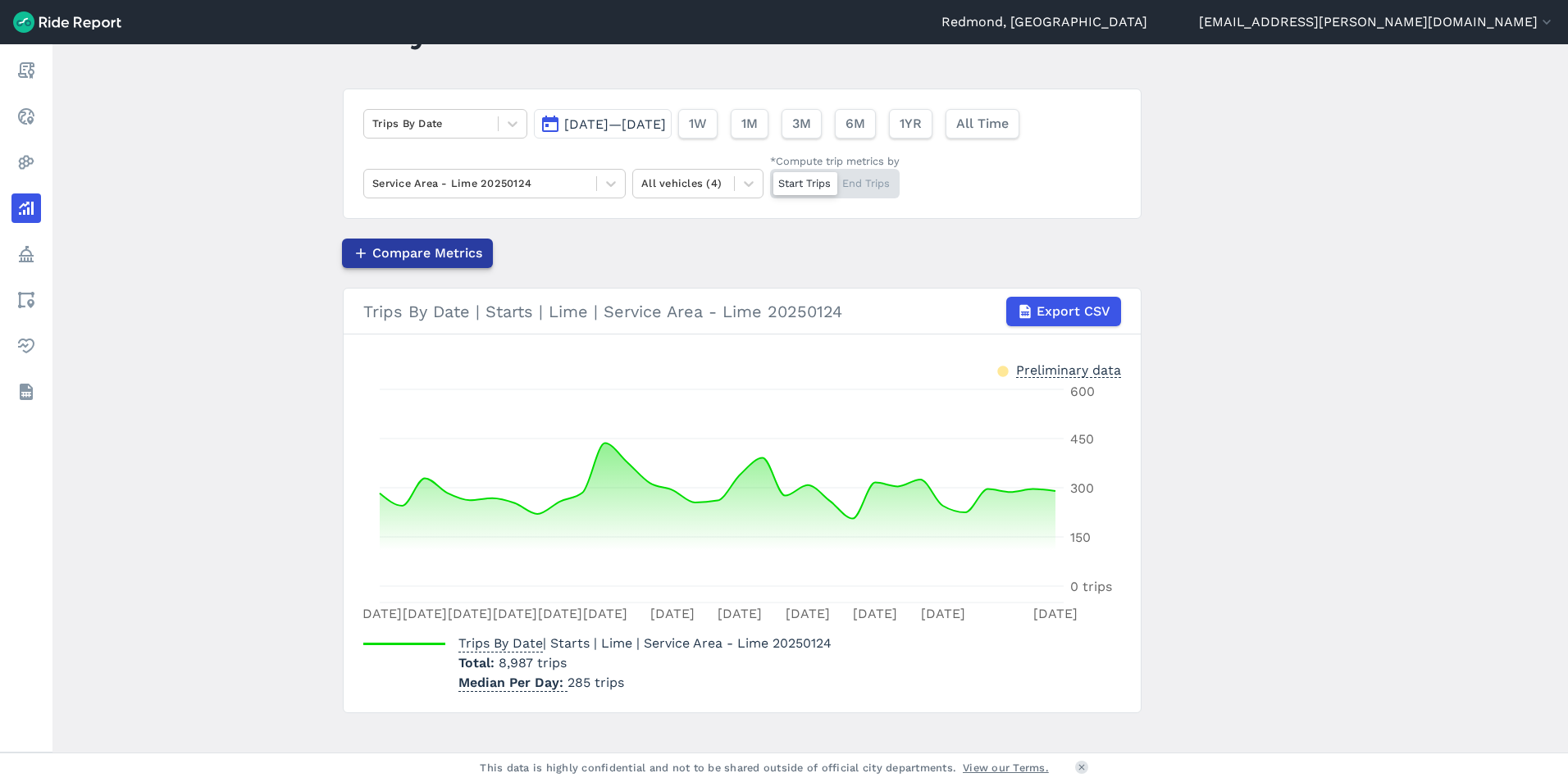
click at [406, 246] on span "Compare Metrics" at bounding box center [427, 253] width 110 height 20
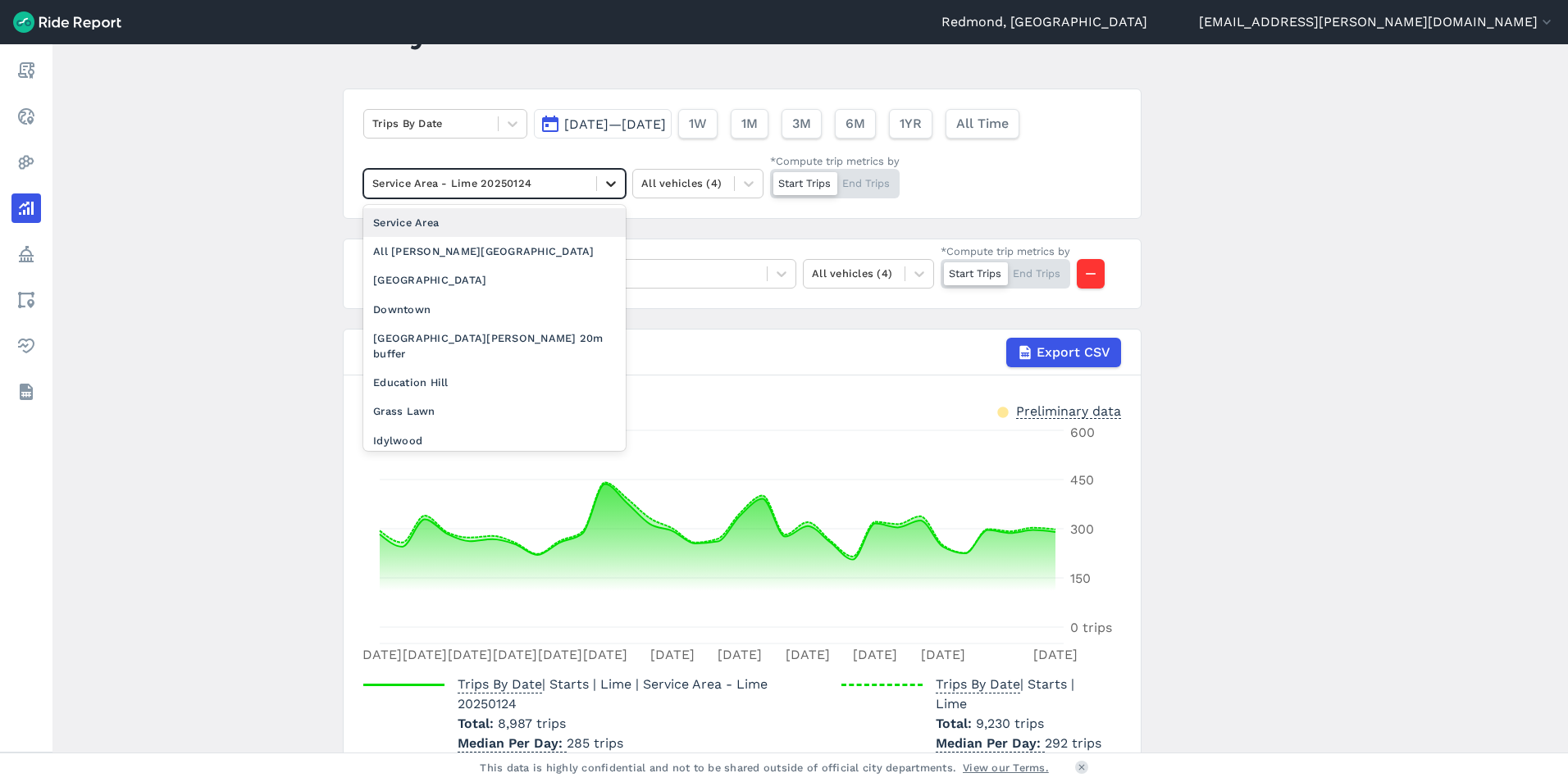
click at [614, 180] on icon at bounding box center [611, 183] width 16 height 16
click at [539, 303] on div "Downtown" at bounding box center [495, 310] width 262 height 29
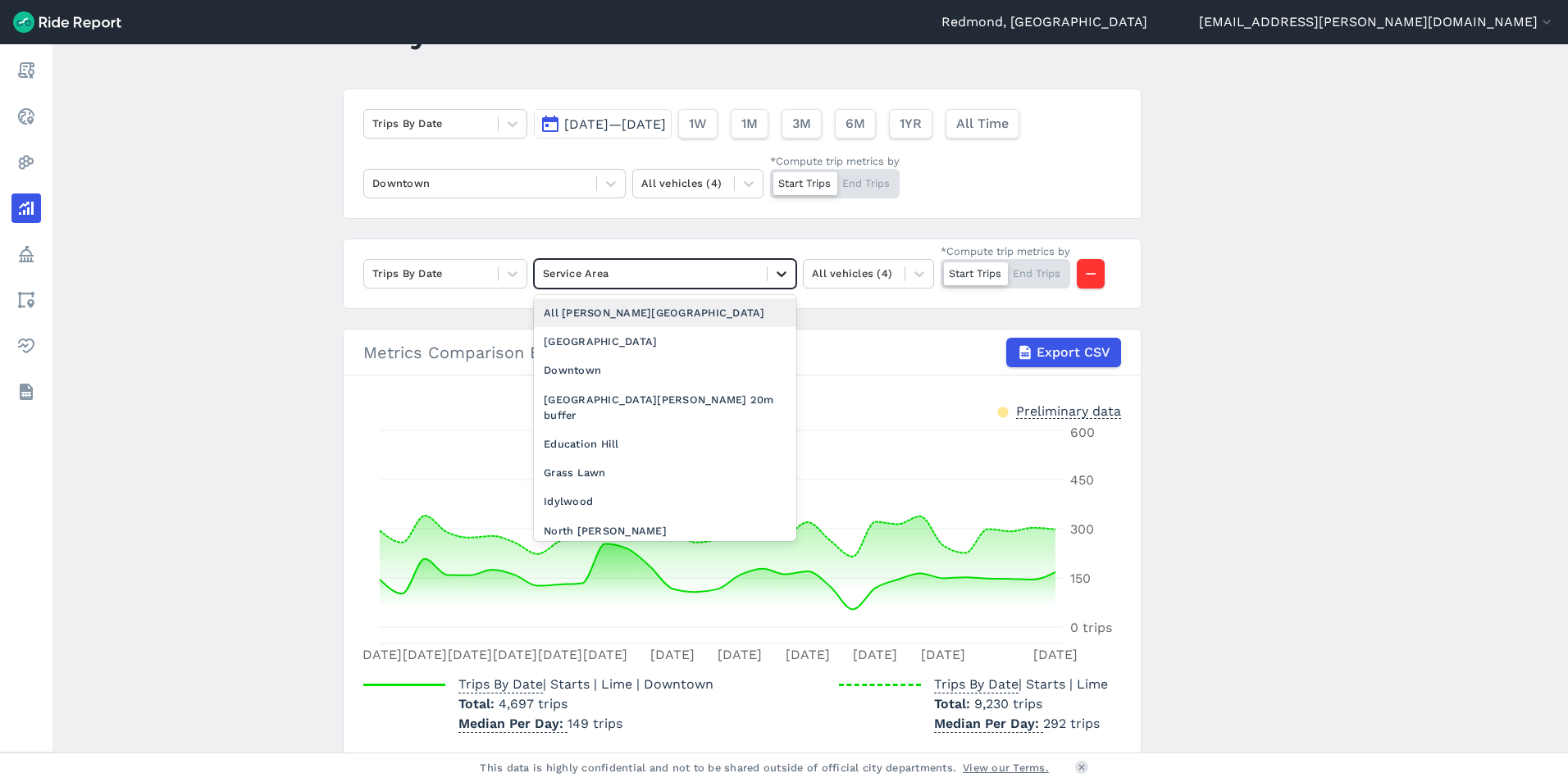
click at [785, 273] on icon at bounding box center [781, 274] width 16 height 16
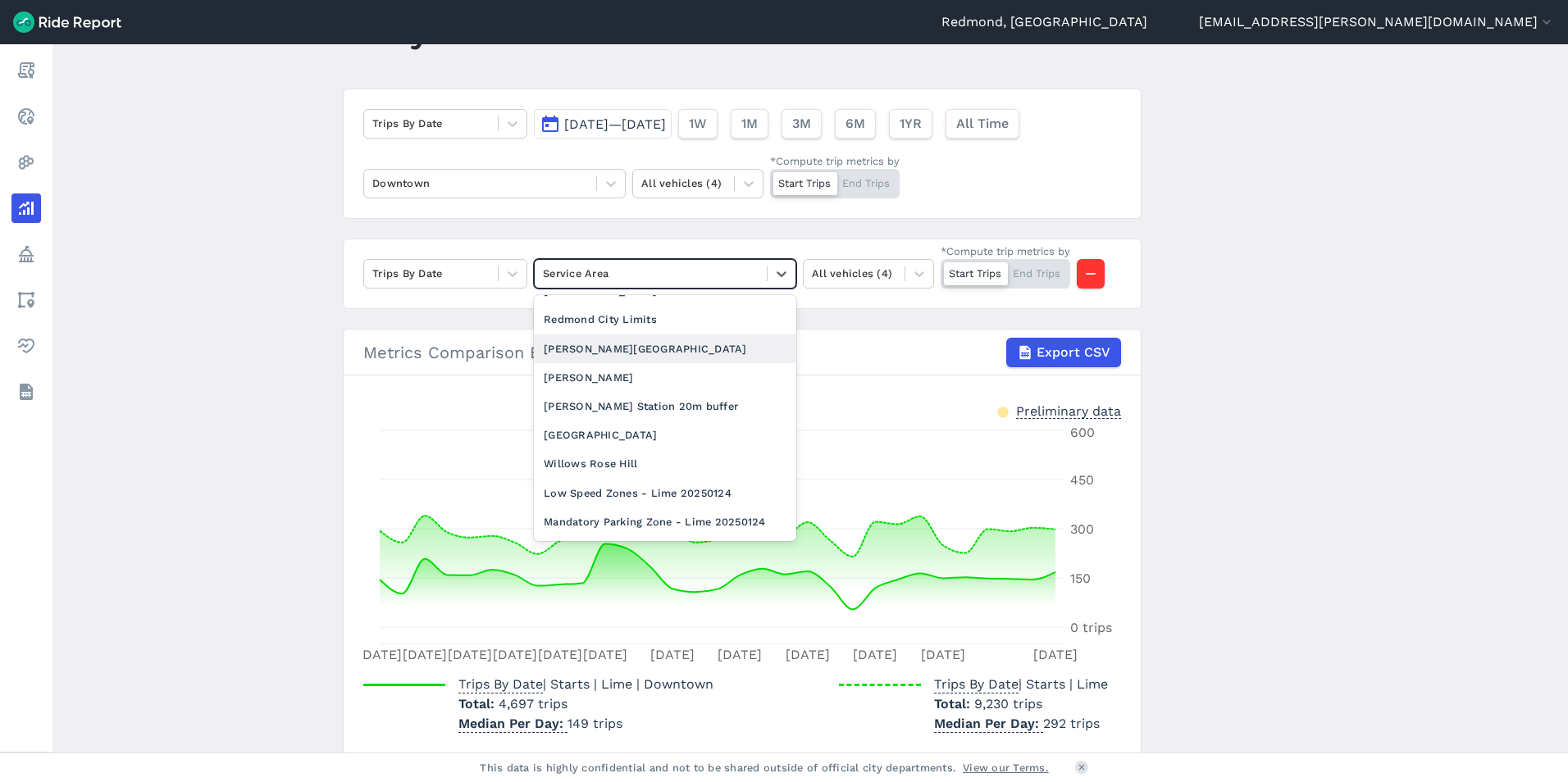
scroll to position [328, 0]
click at [615, 362] on div "[PERSON_NAME]" at bounding box center [665, 376] width 262 height 29
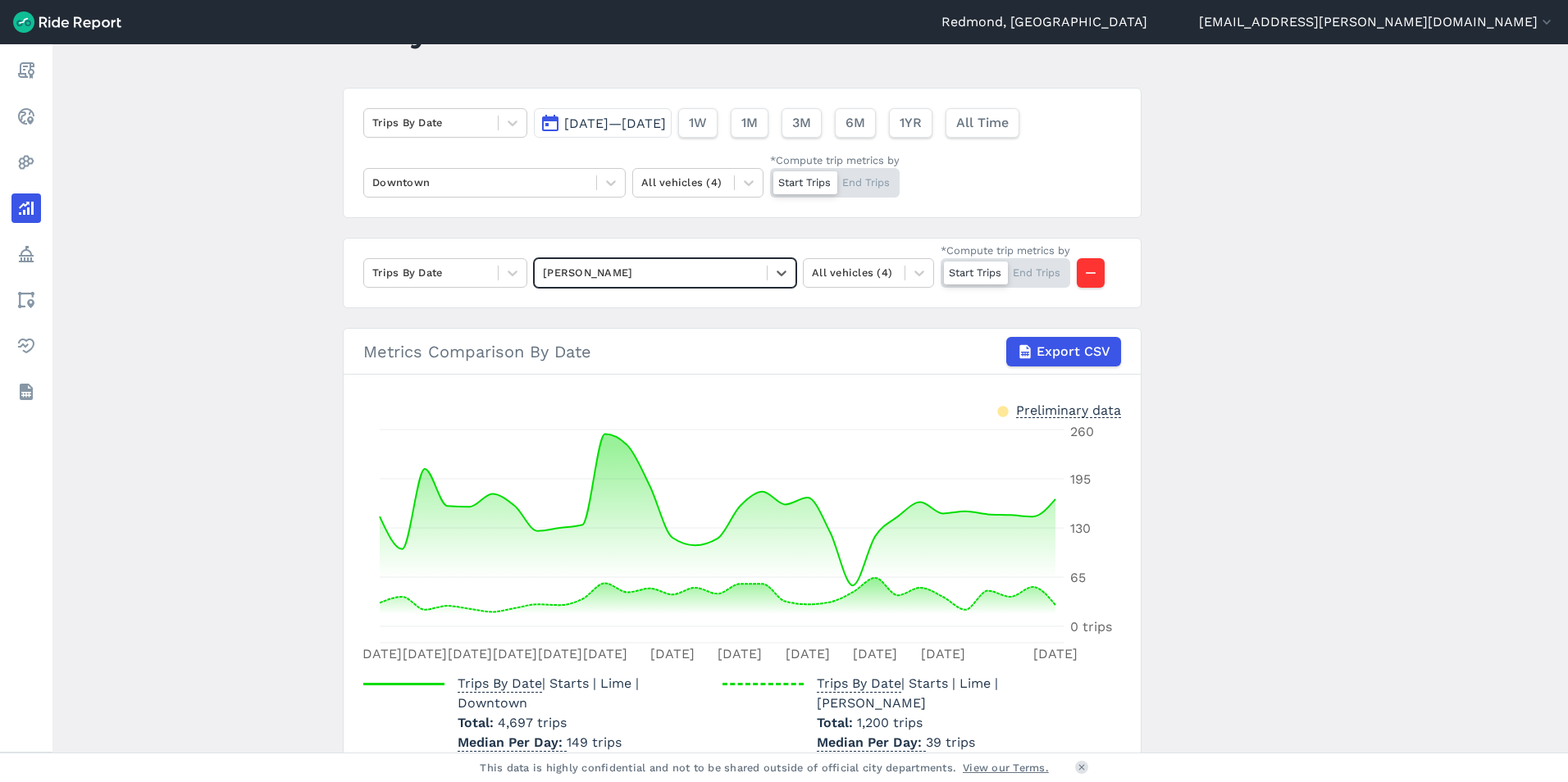
scroll to position [57, 0]
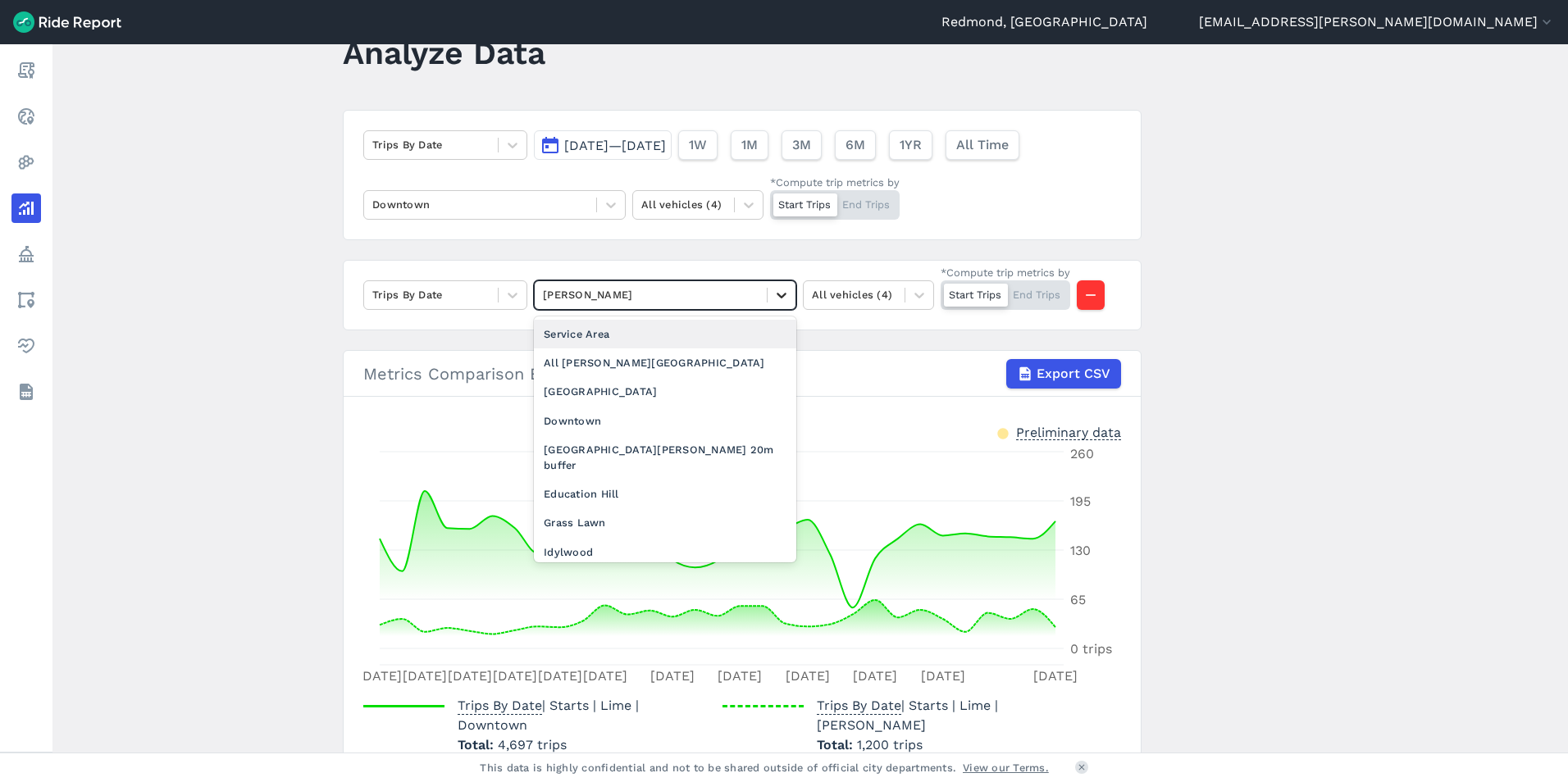
click at [781, 293] on icon at bounding box center [781, 295] width 16 height 16
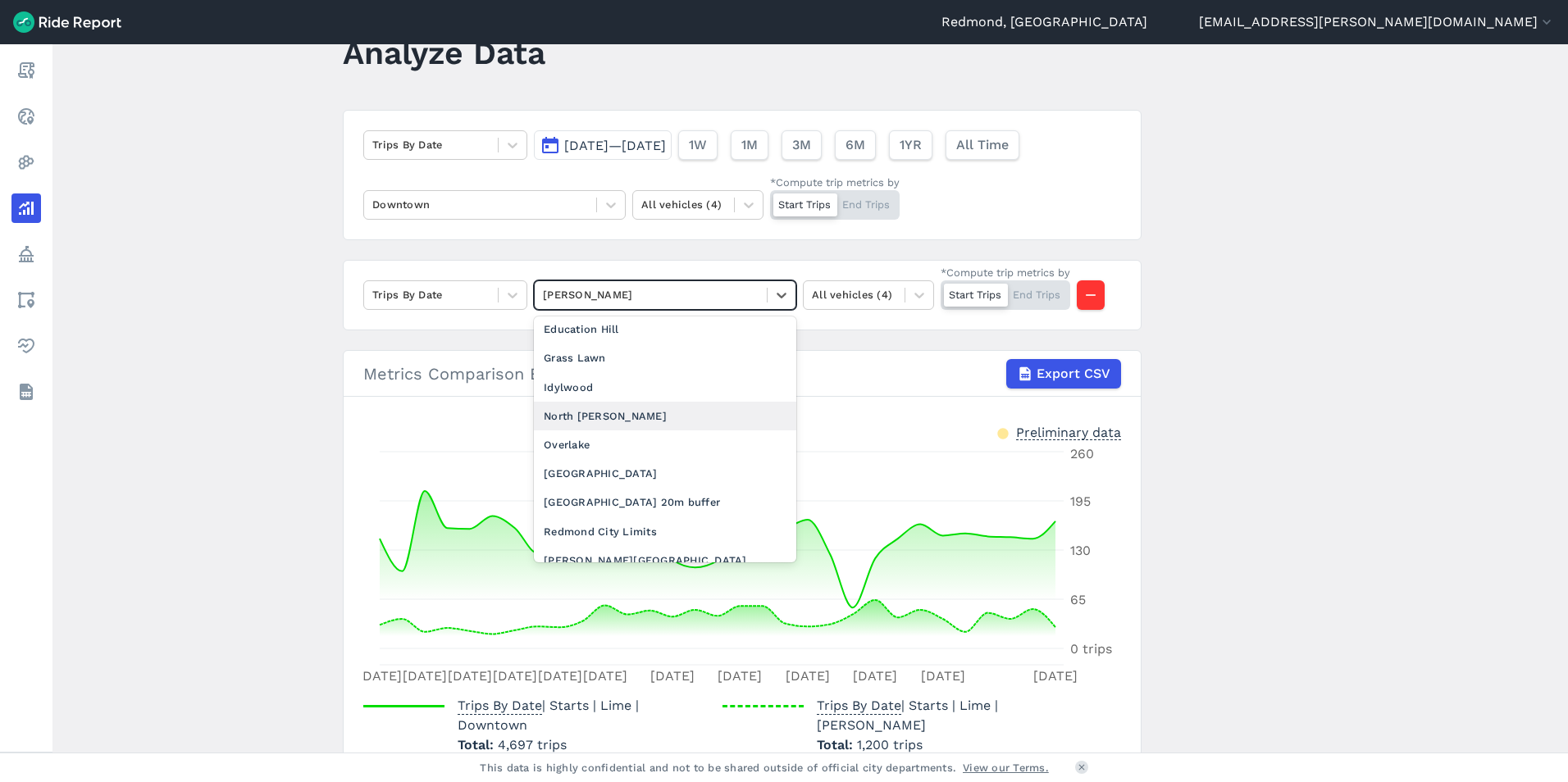
scroll to position [164, 0]
click at [590, 431] on div "Overlake" at bounding box center [665, 445] width 262 height 29
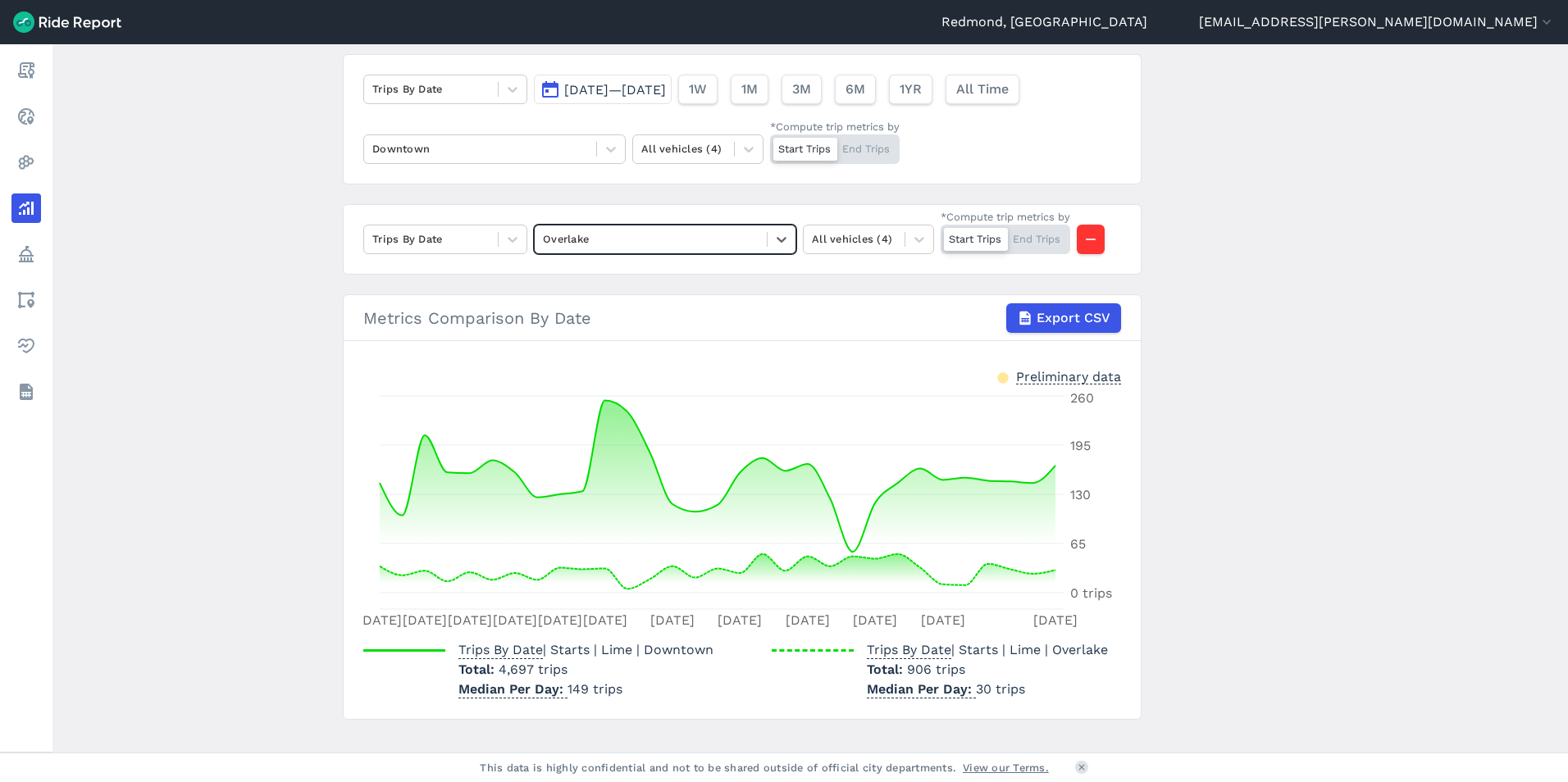
scroll to position [138, 0]
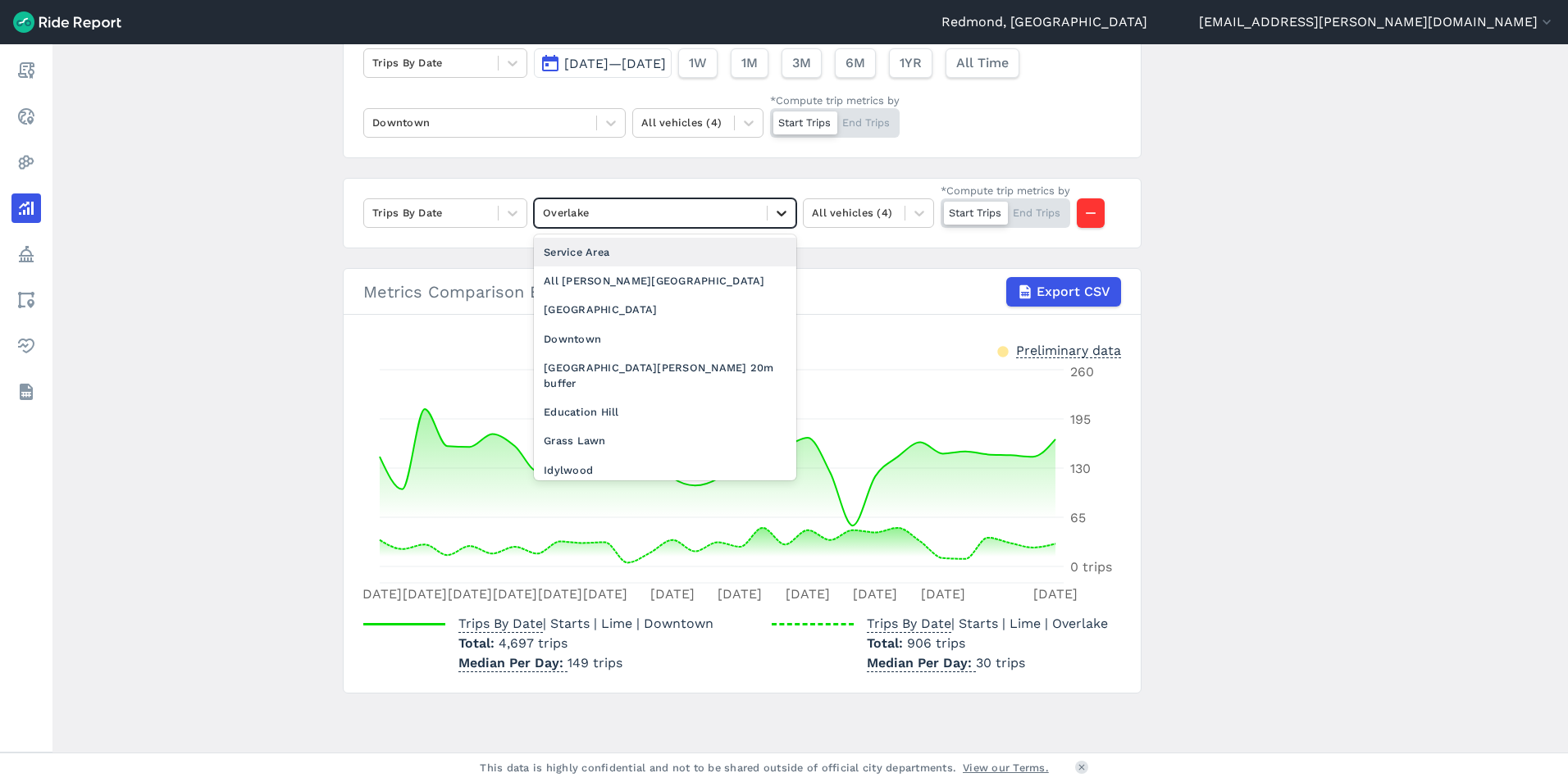
click at [781, 213] on icon at bounding box center [781, 214] width 10 height 5
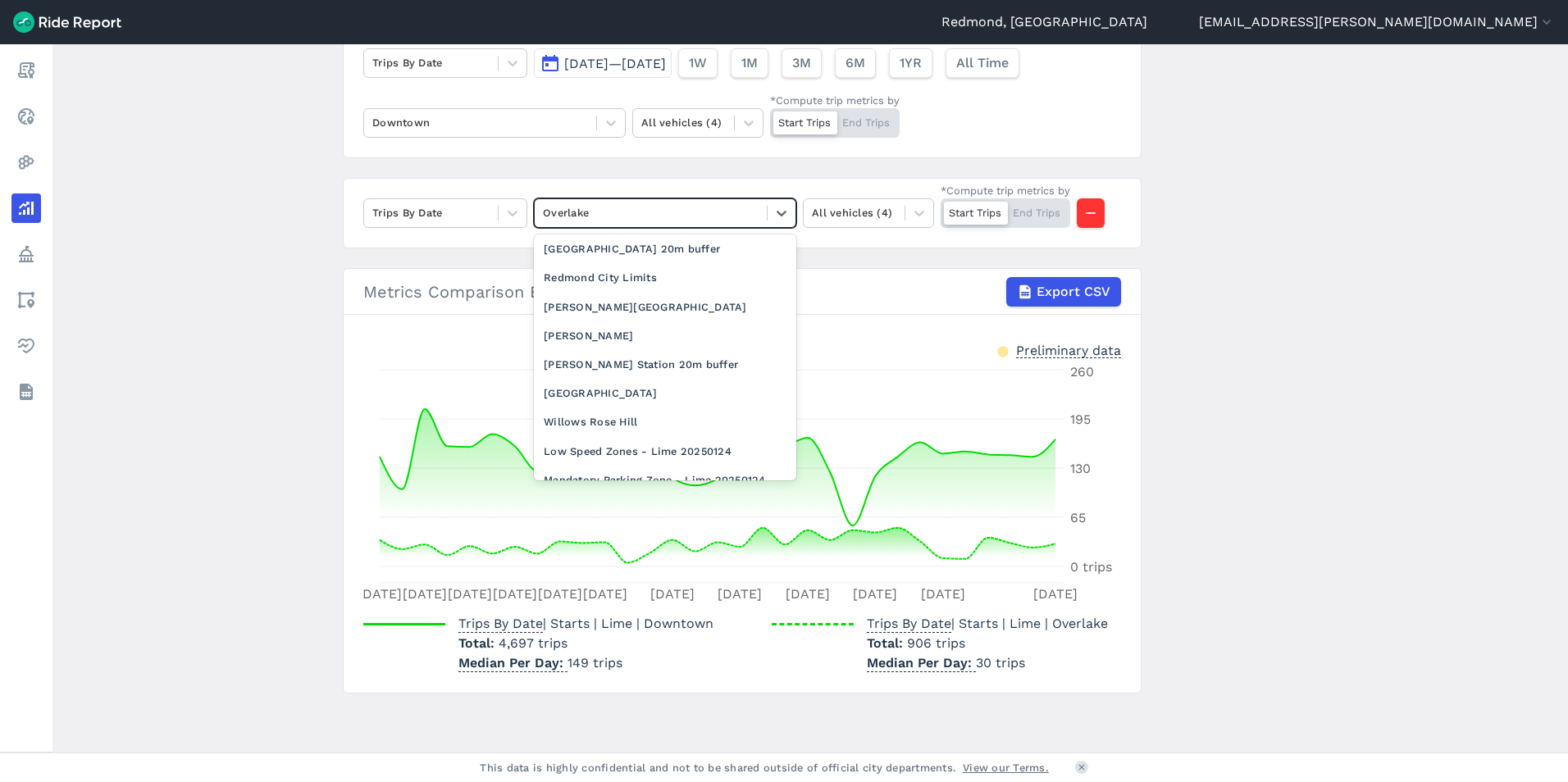
scroll to position [395, 0]
click at [701, 320] on div "Willows Rose Hill" at bounding box center [665, 334] width 262 height 29
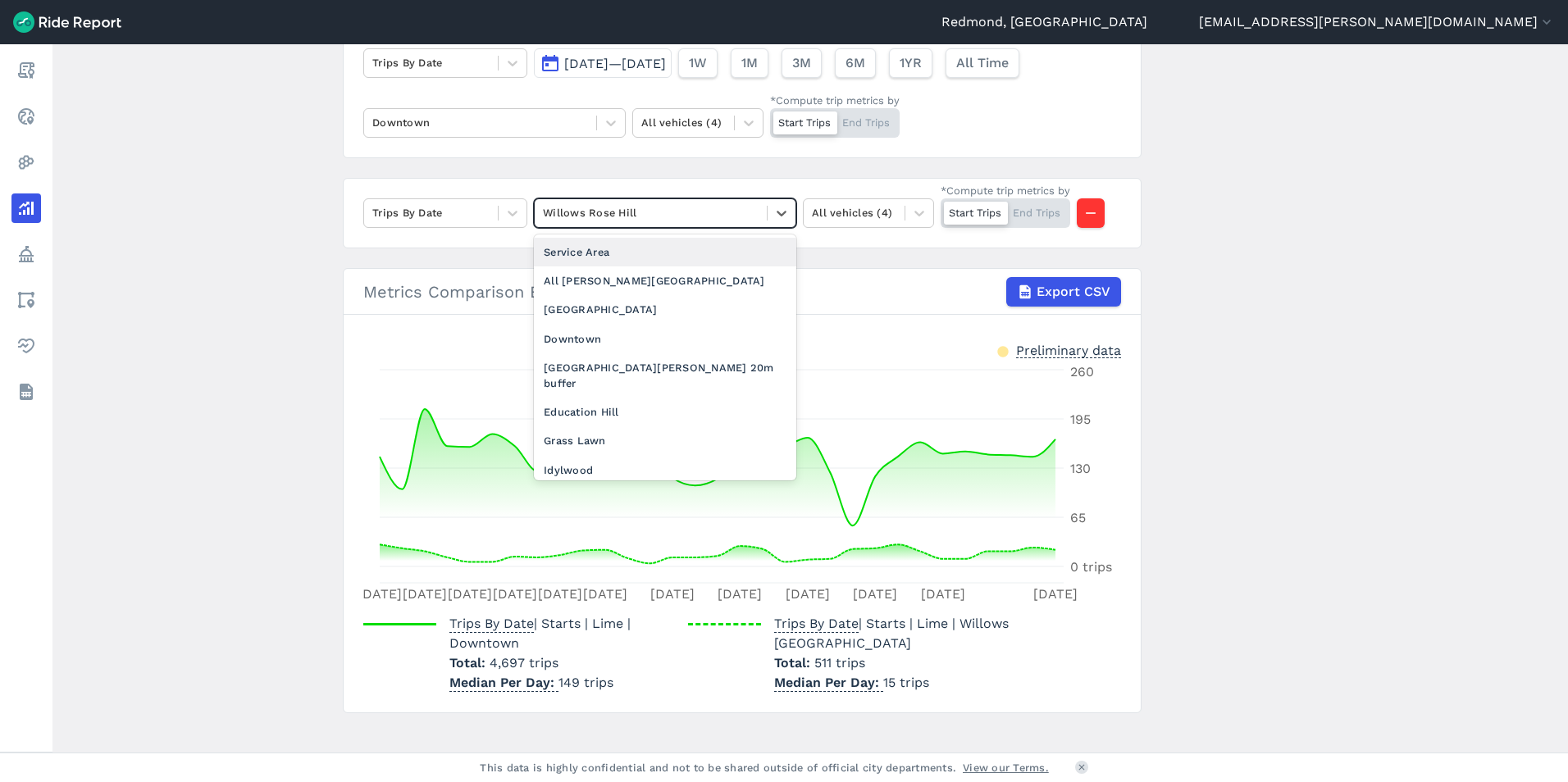
click at [659, 210] on div at bounding box center [651, 213] width 216 height 19
click at [619, 400] on div "Education Hill" at bounding box center [665, 412] width 262 height 29
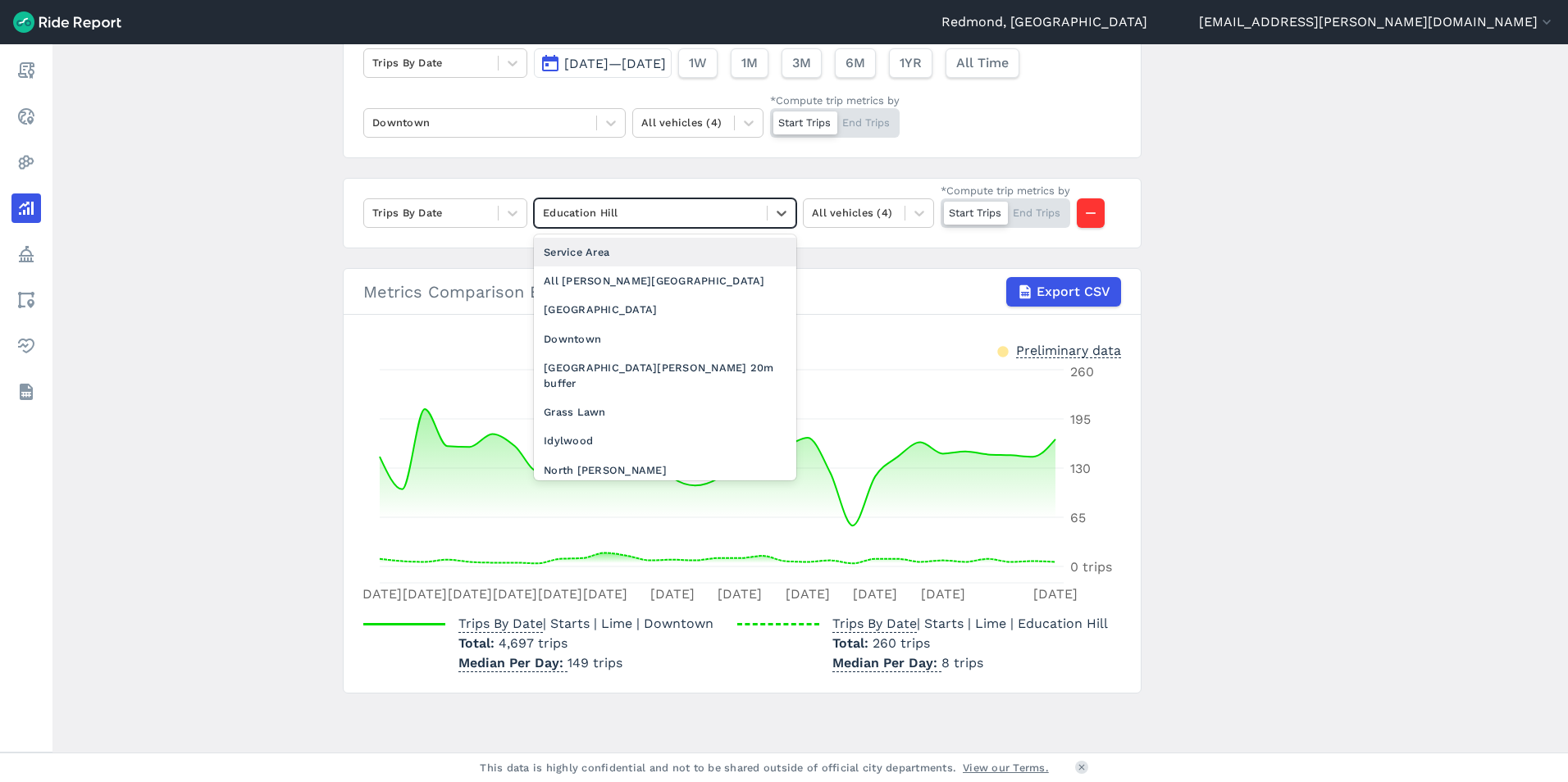
click at [685, 213] on div at bounding box center [651, 213] width 216 height 19
click at [642, 398] on div "Grass Lawn" at bounding box center [665, 412] width 262 height 29
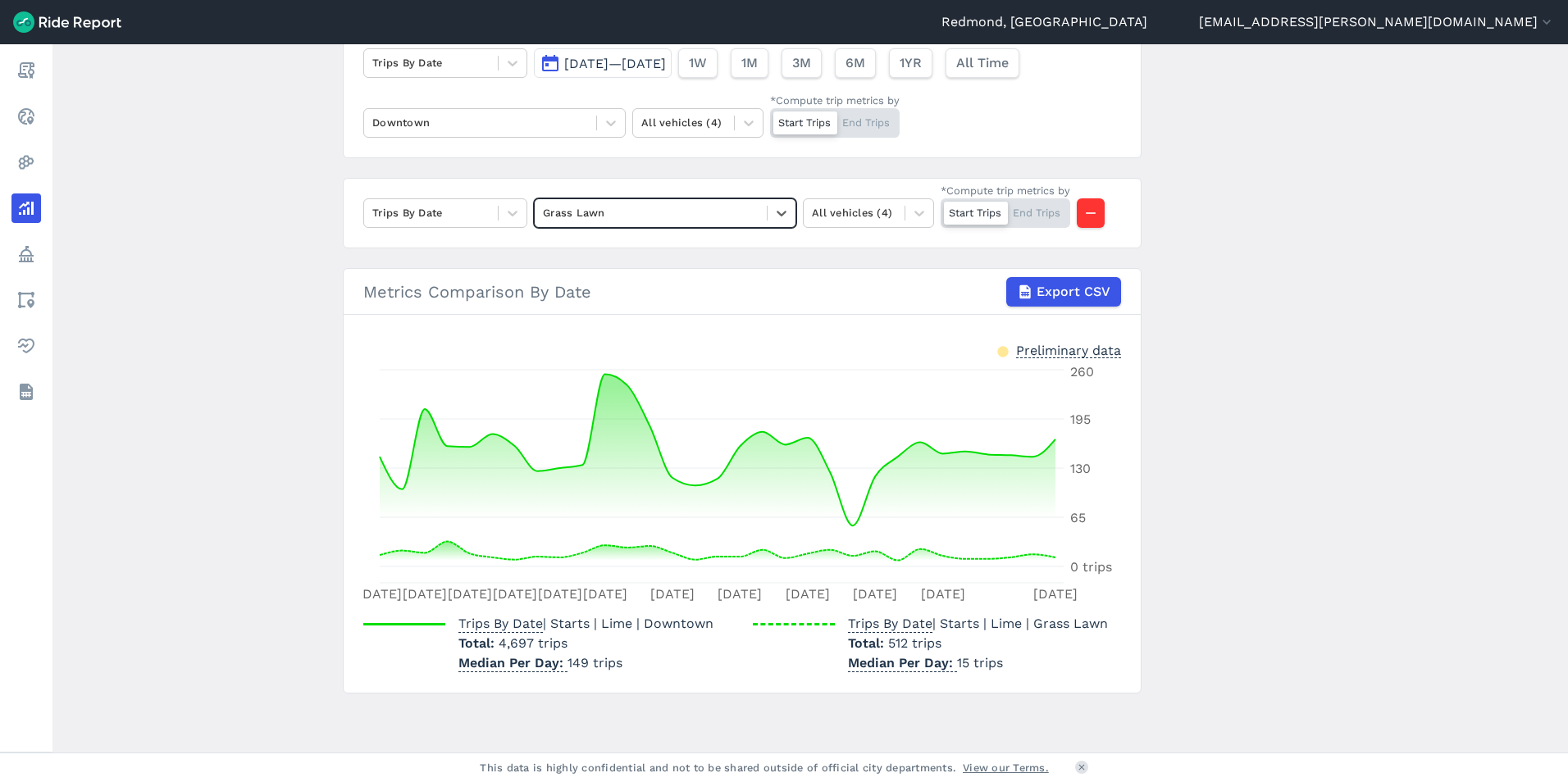
click at [701, 211] on div at bounding box center [651, 213] width 216 height 19
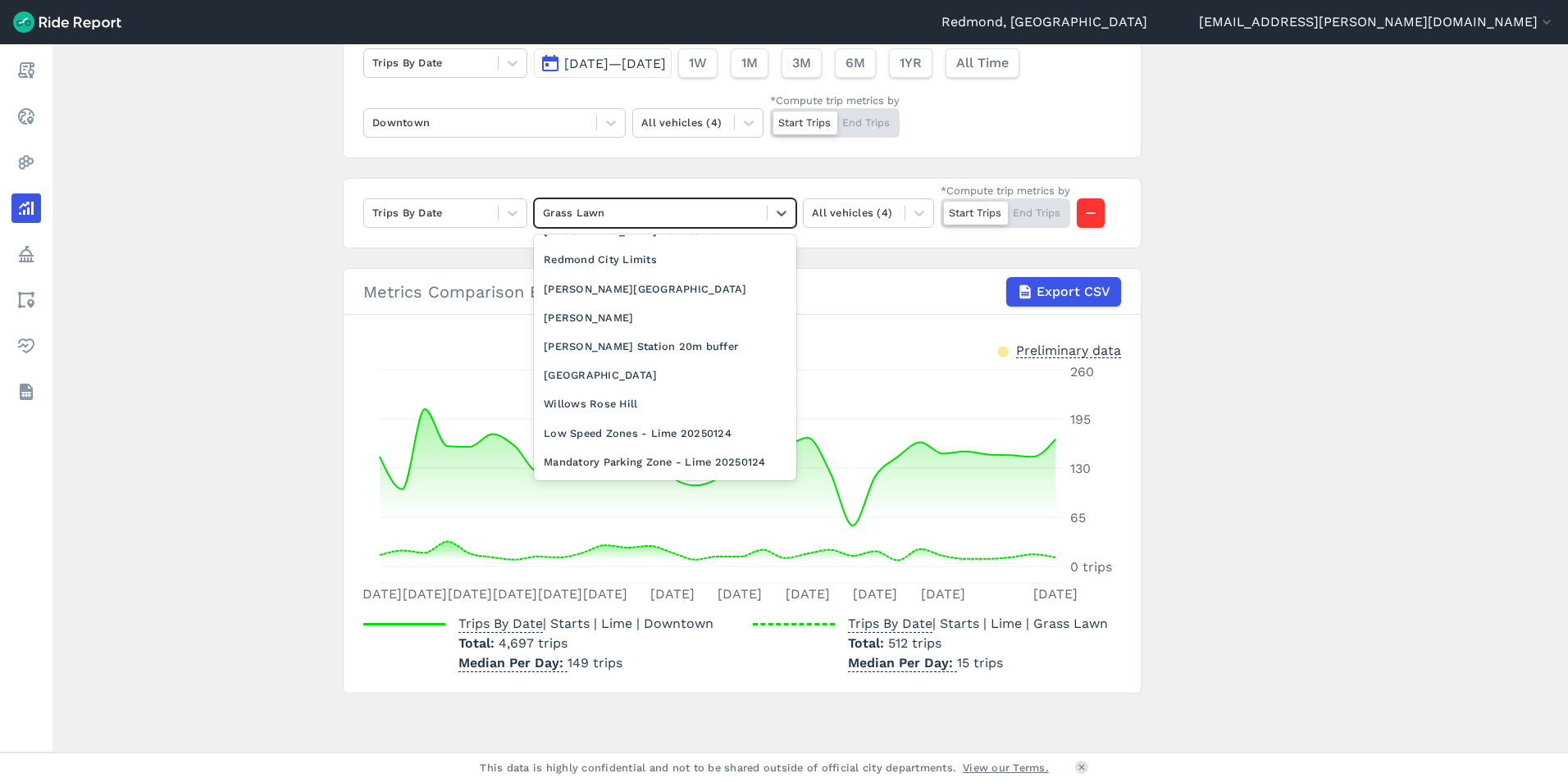
scroll to position [328, 0]
click at [630, 301] on div "[PERSON_NAME]" at bounding box center [665, 315] width 262 height 29
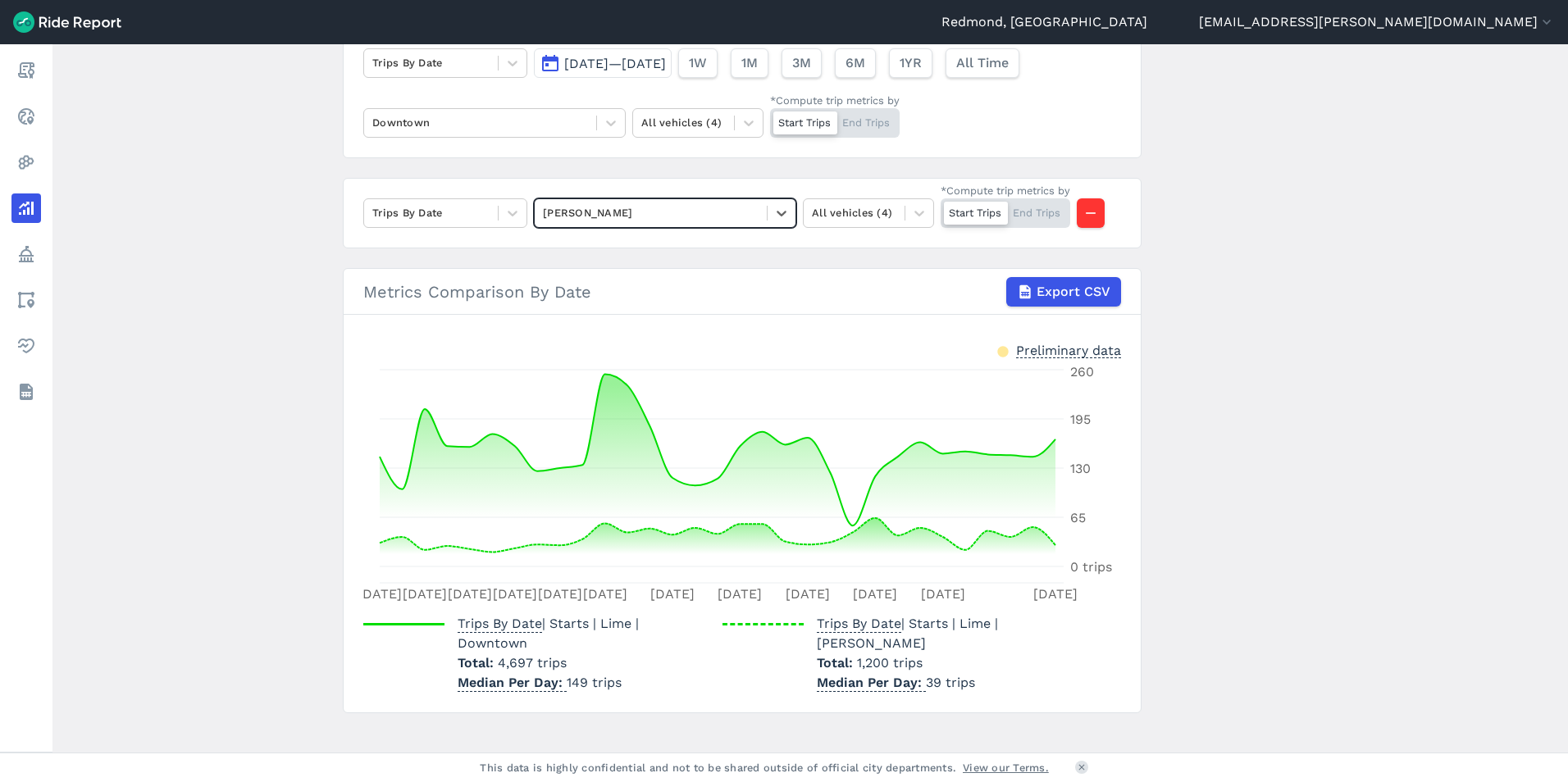
click at [674, 211] on div at bounding box center [651, 213] width 216 height 19
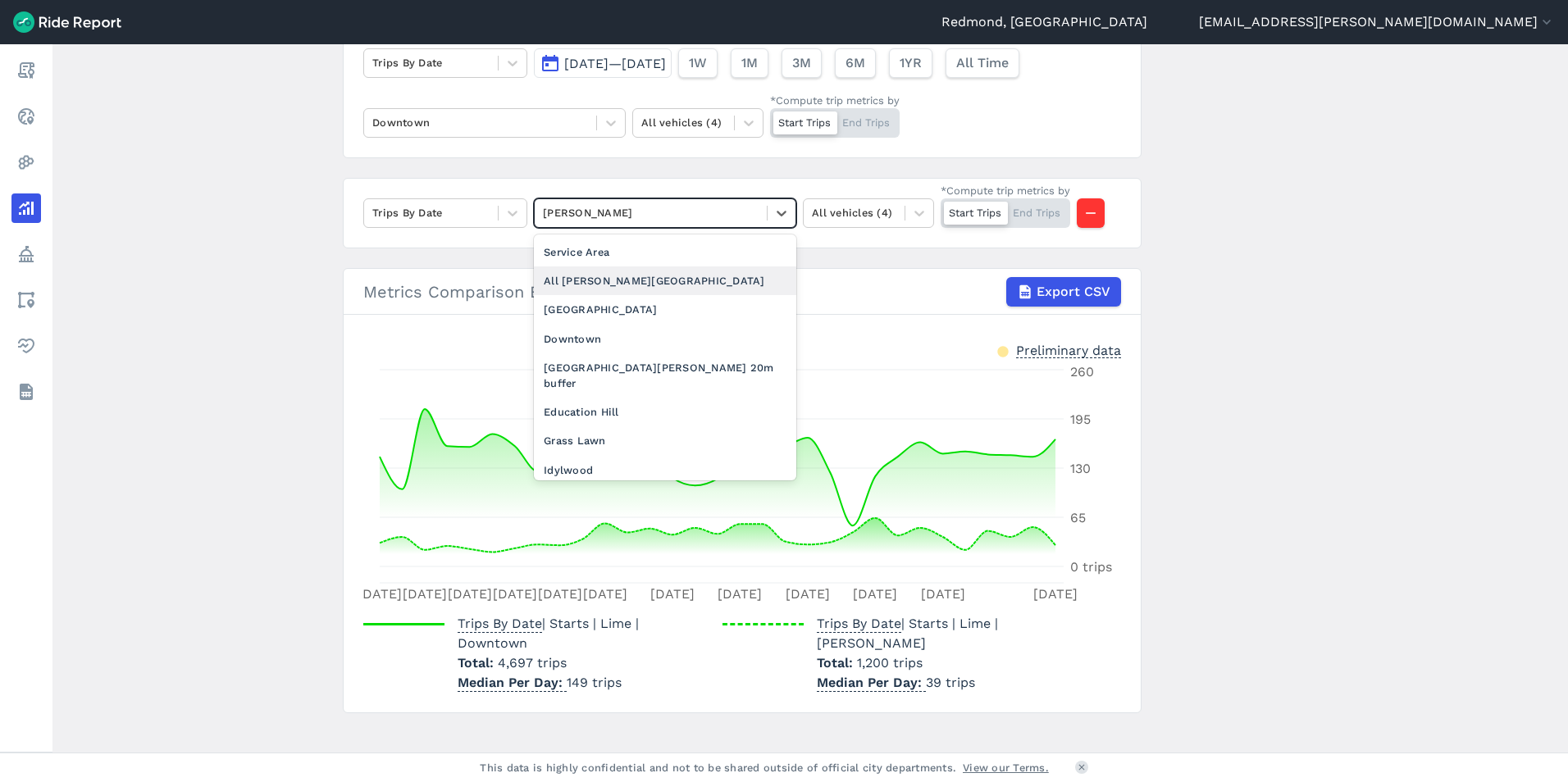
click at [673, 283] on div "All [PERSON_NAME][GEOGRAPHIC_DATA]" at bounding box center [665, 281] width 262 height 29
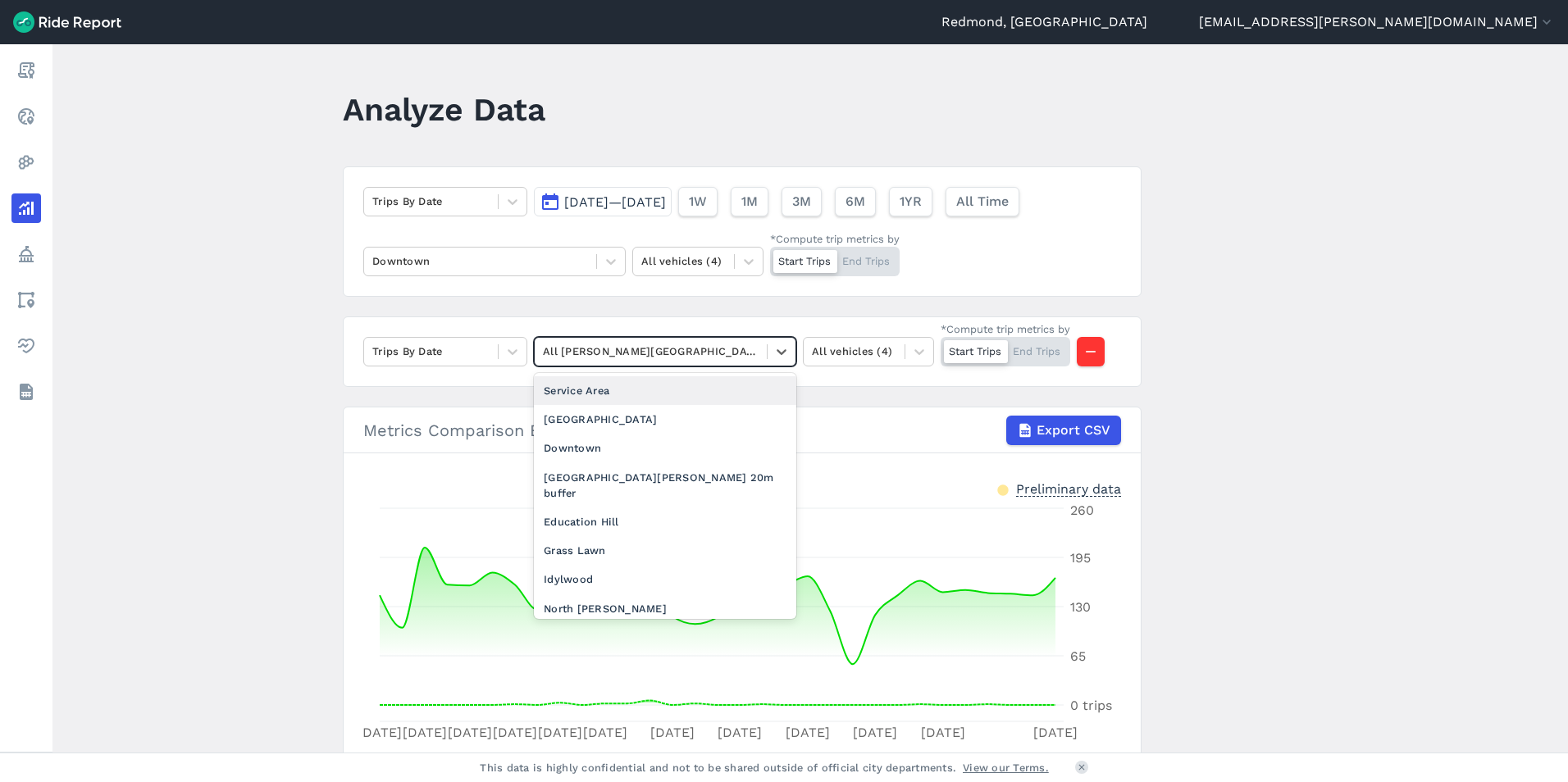
click at [715, 352] on div at bounding box center [651, 351] width 216 height 19
click at [653, 418] on div "[GEOGRAPHIC_DATA]" at bounding box center [665, 419] width 262 height 29
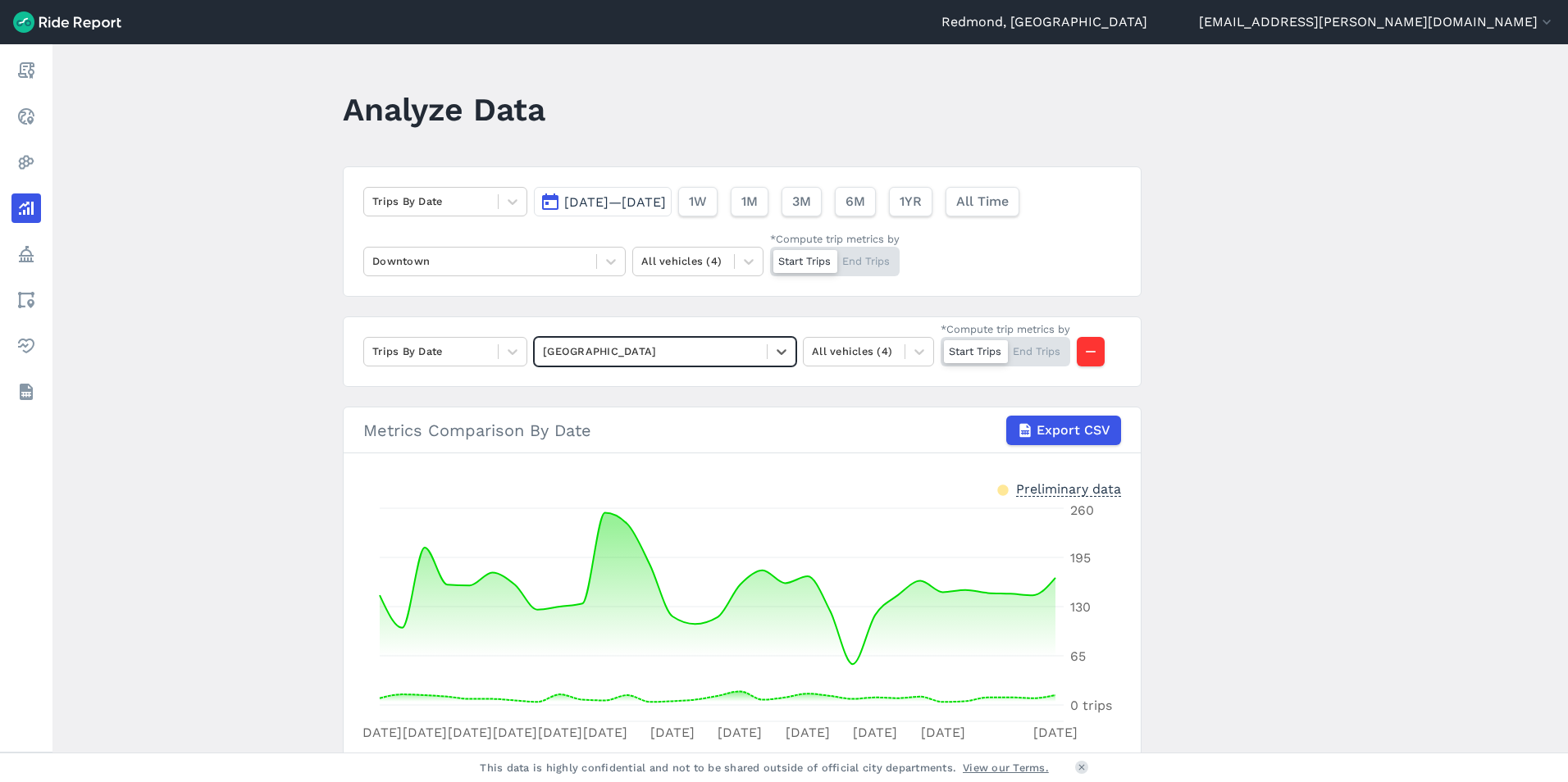
click at [690, 353] on div at bounding box center [651, 351] width 216 height 19
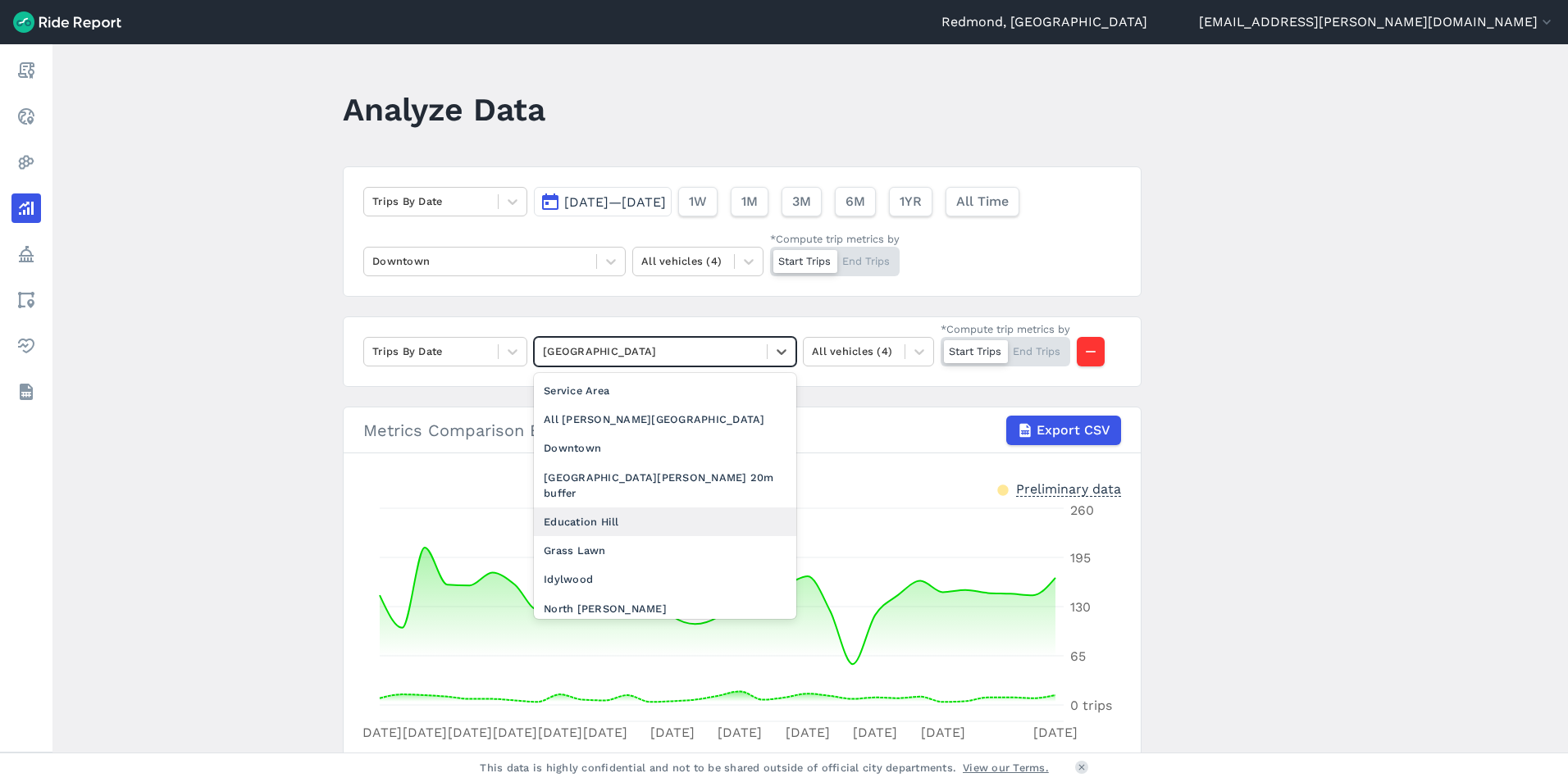
click at [656, 509] on div "Education Hill" at bounding box center [665, 522] width 262 height 29
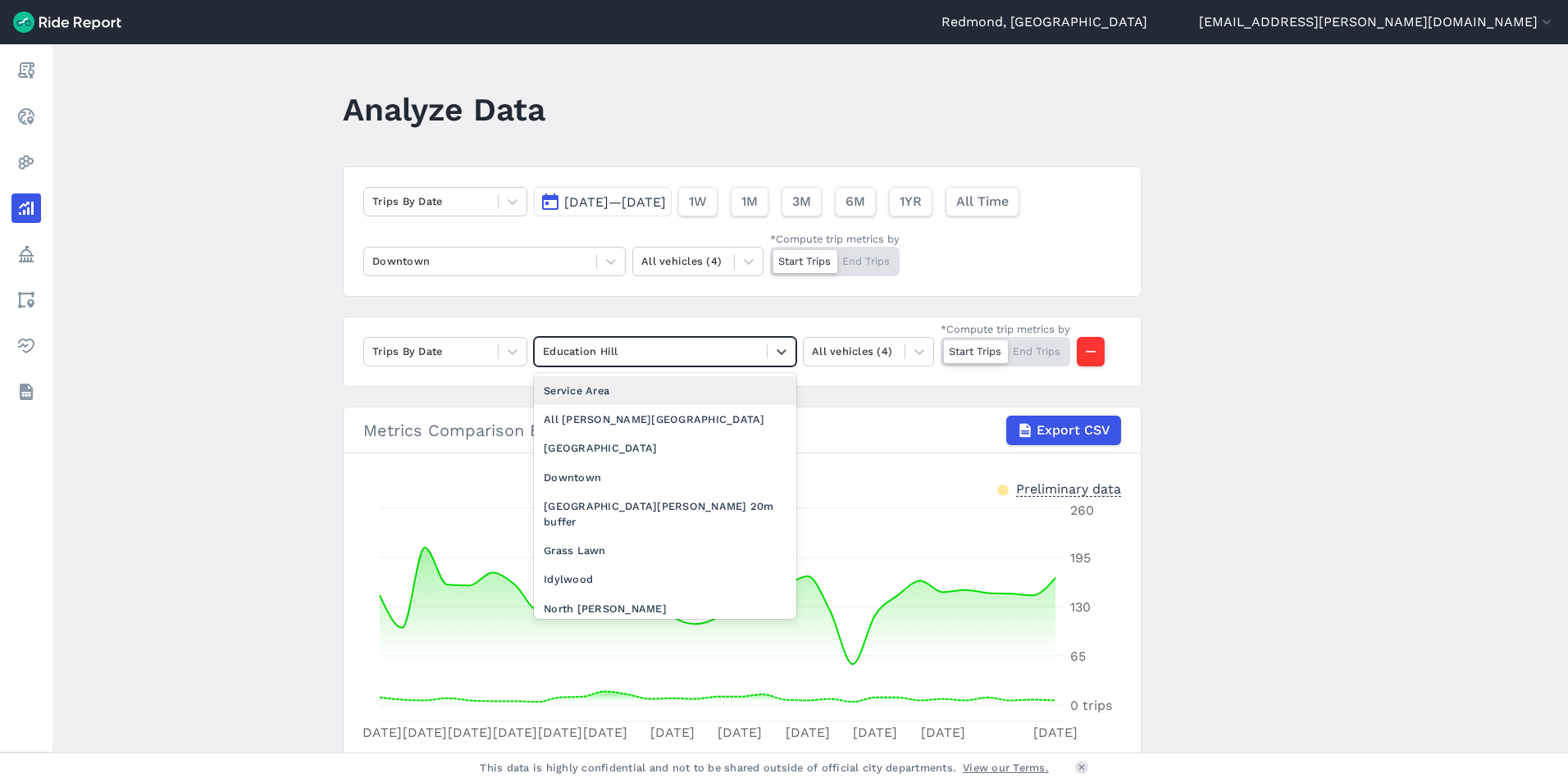
click at [670, 356] on div at bounding box center [651, 351] width 216 height 19
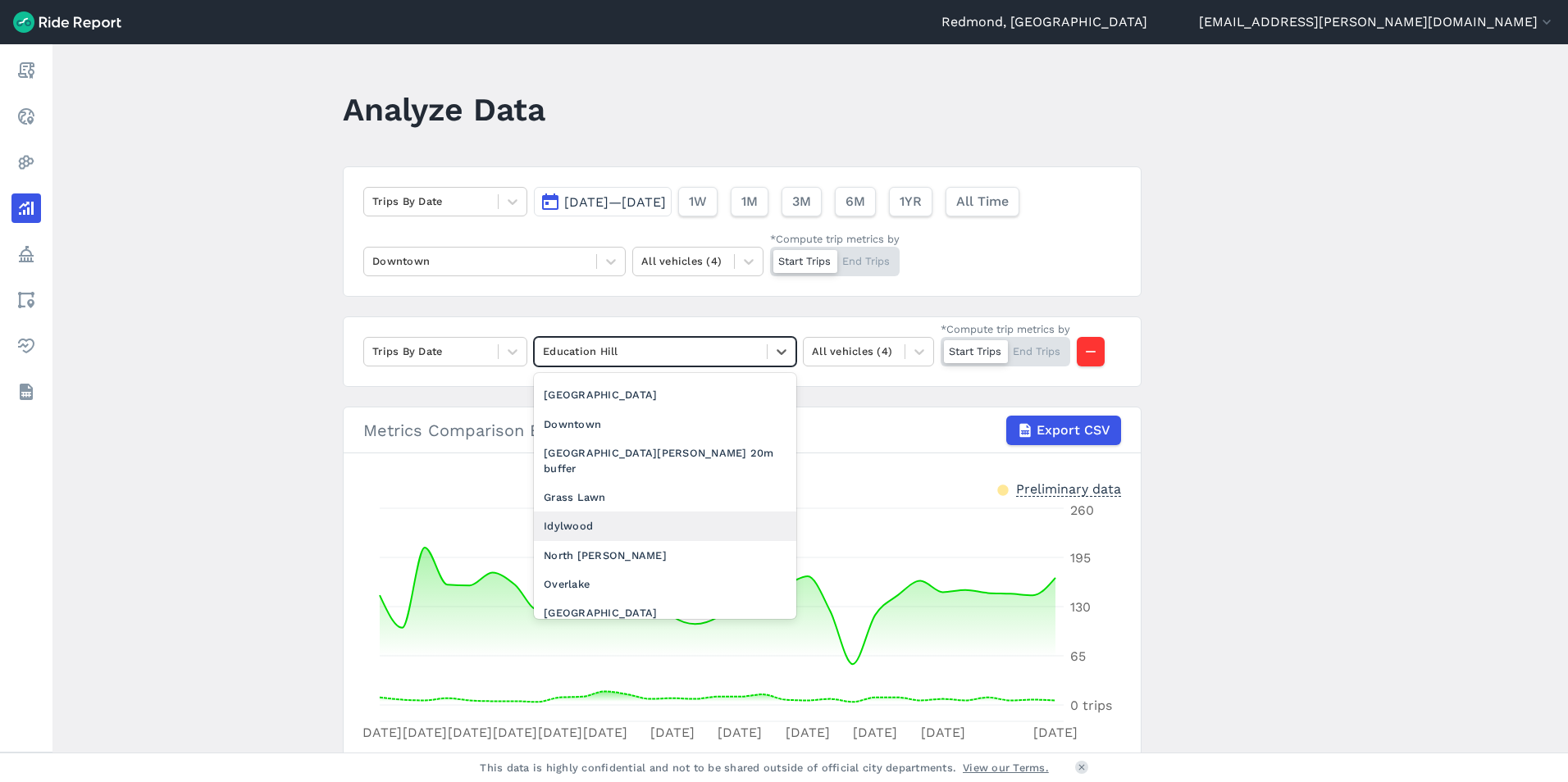
scroll to position [82, 0]
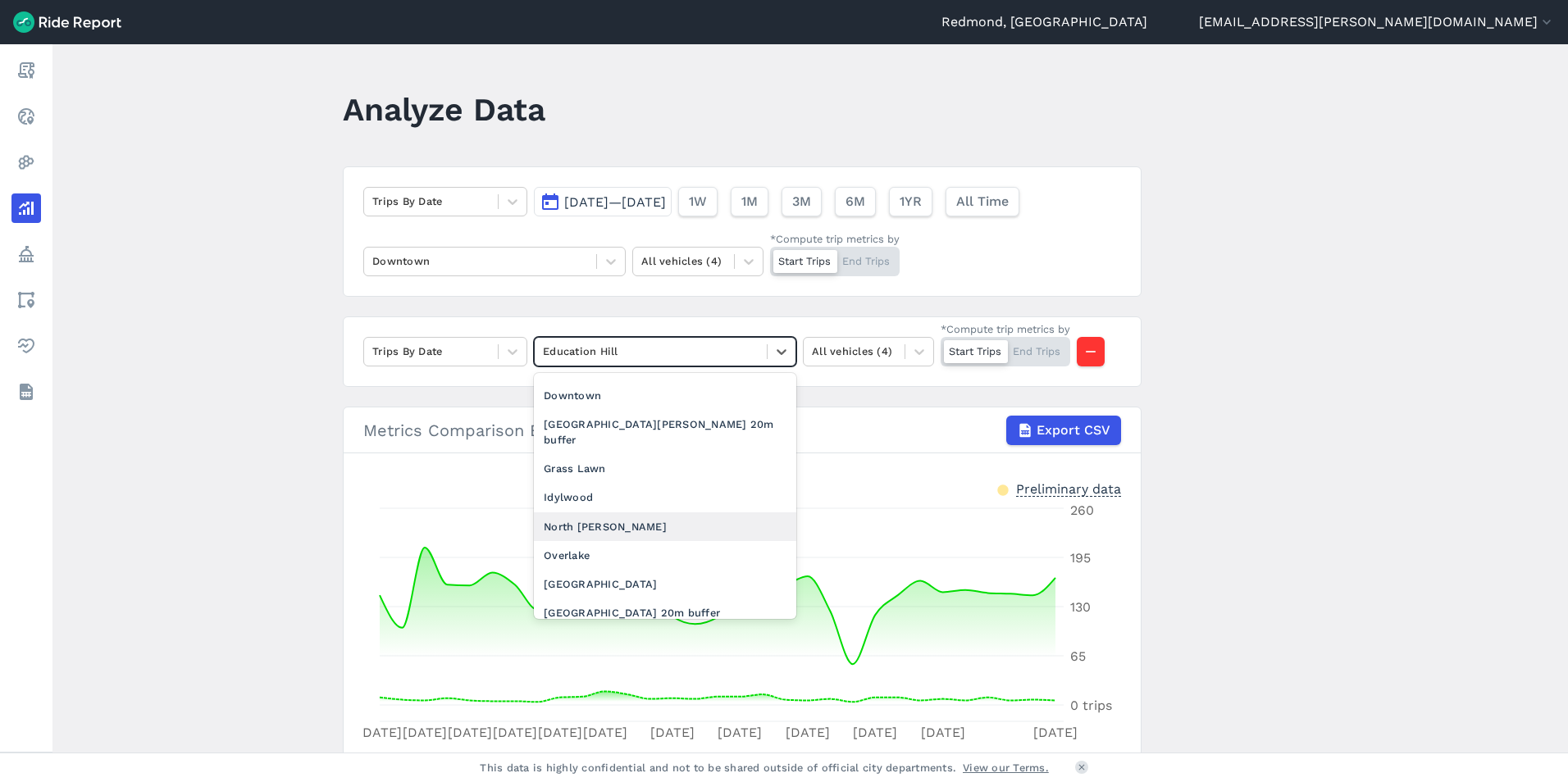
click at [611, 513] on div "North [PERSON_NAME]" at bounding box center [665, 527] width 262 height 29
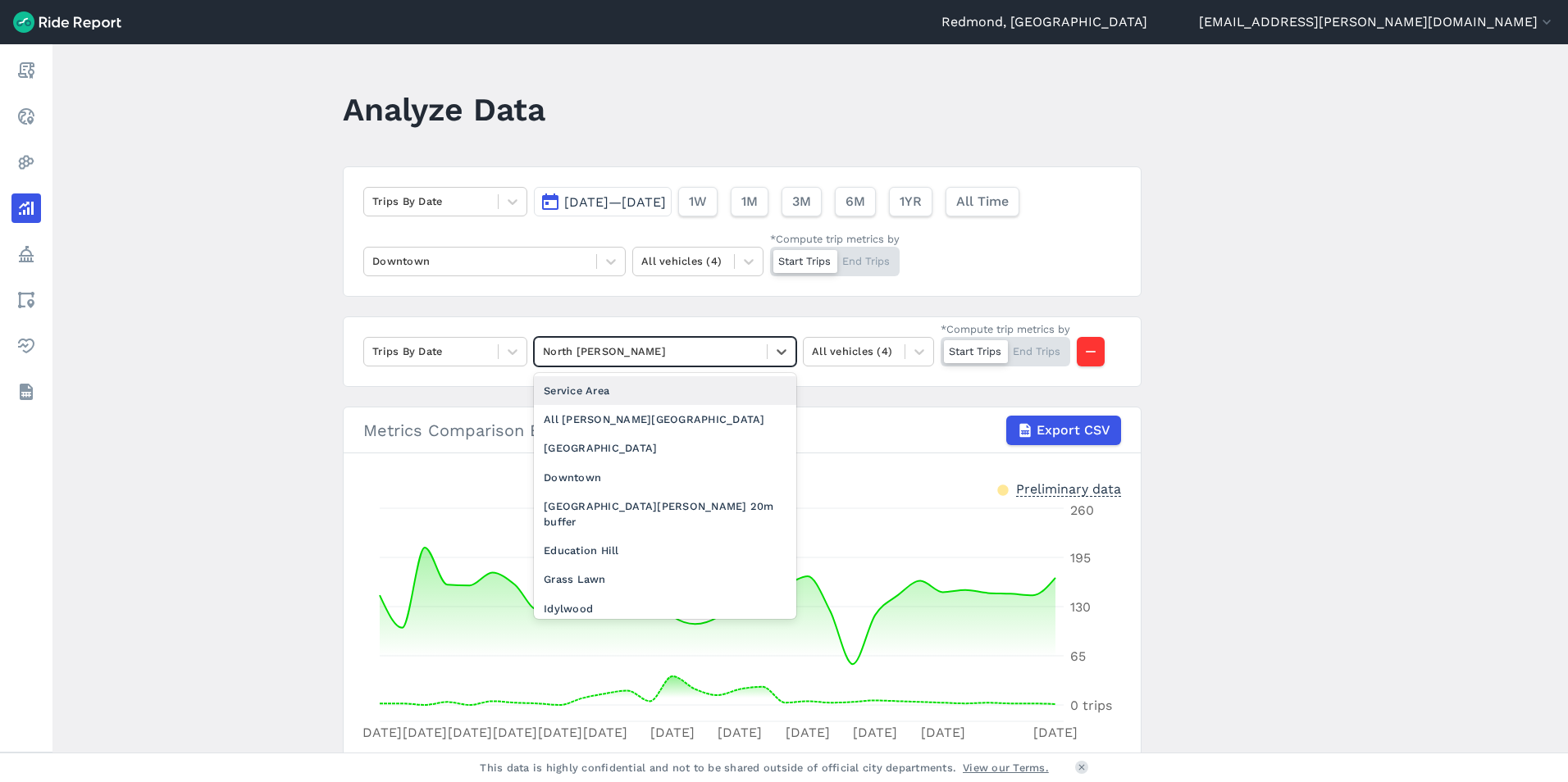
click at [665, 350] on div at bounding box center [651, 351] width 216 height 19
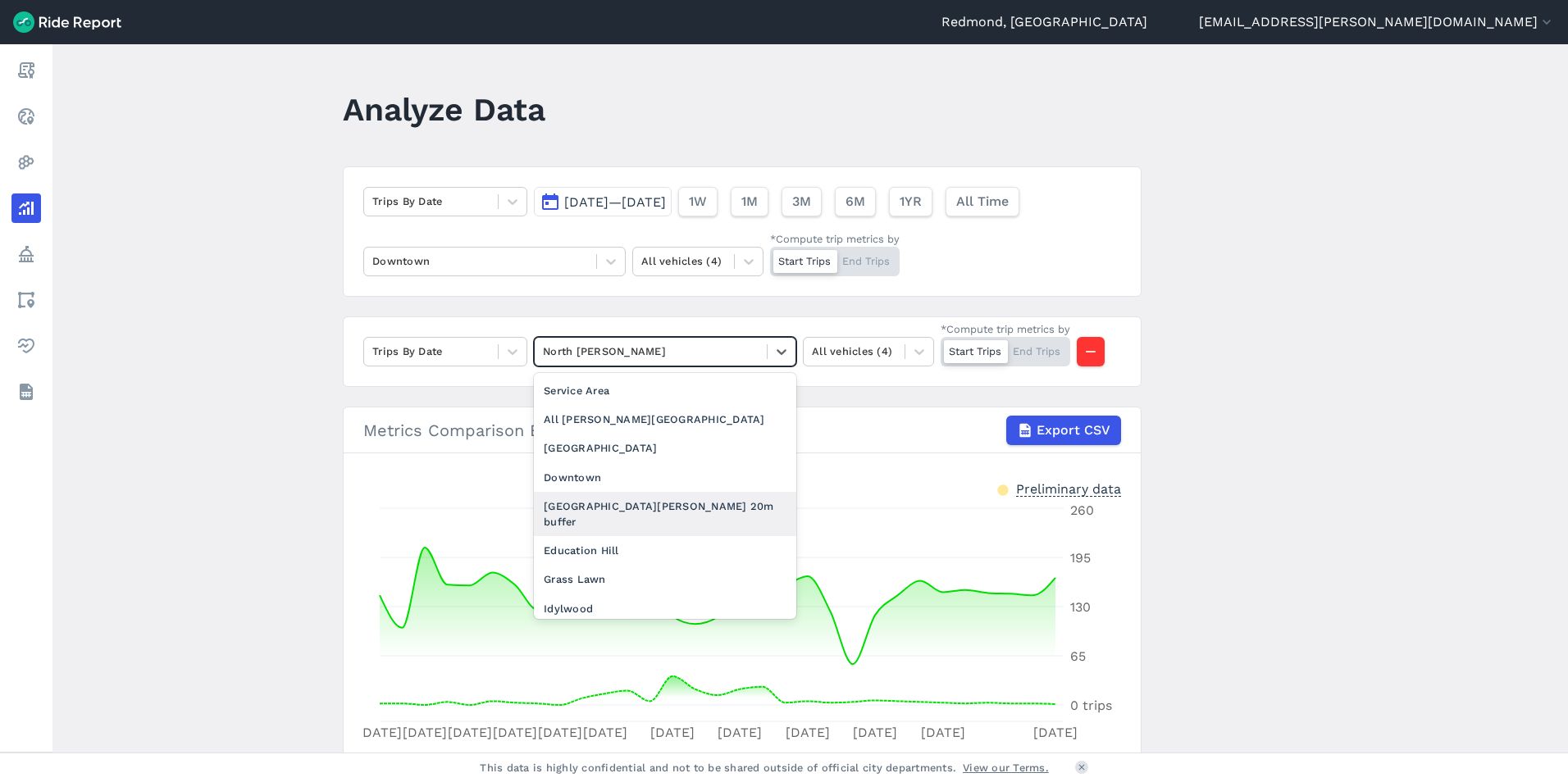
scroll to position [82, 0]
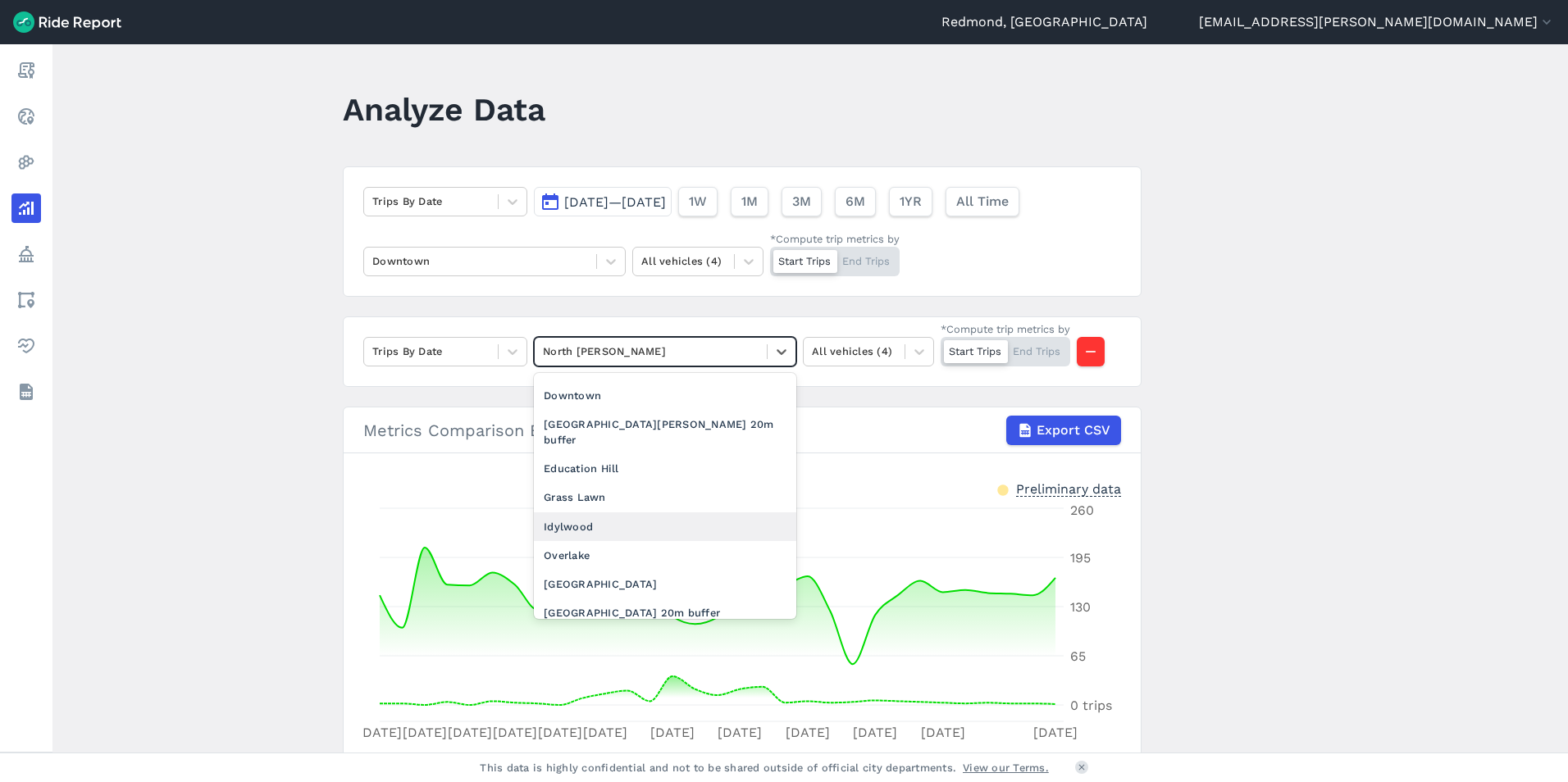
click at [595, 513] on div "Idylwood" at bounding box center [665, 527] width 262 height 29
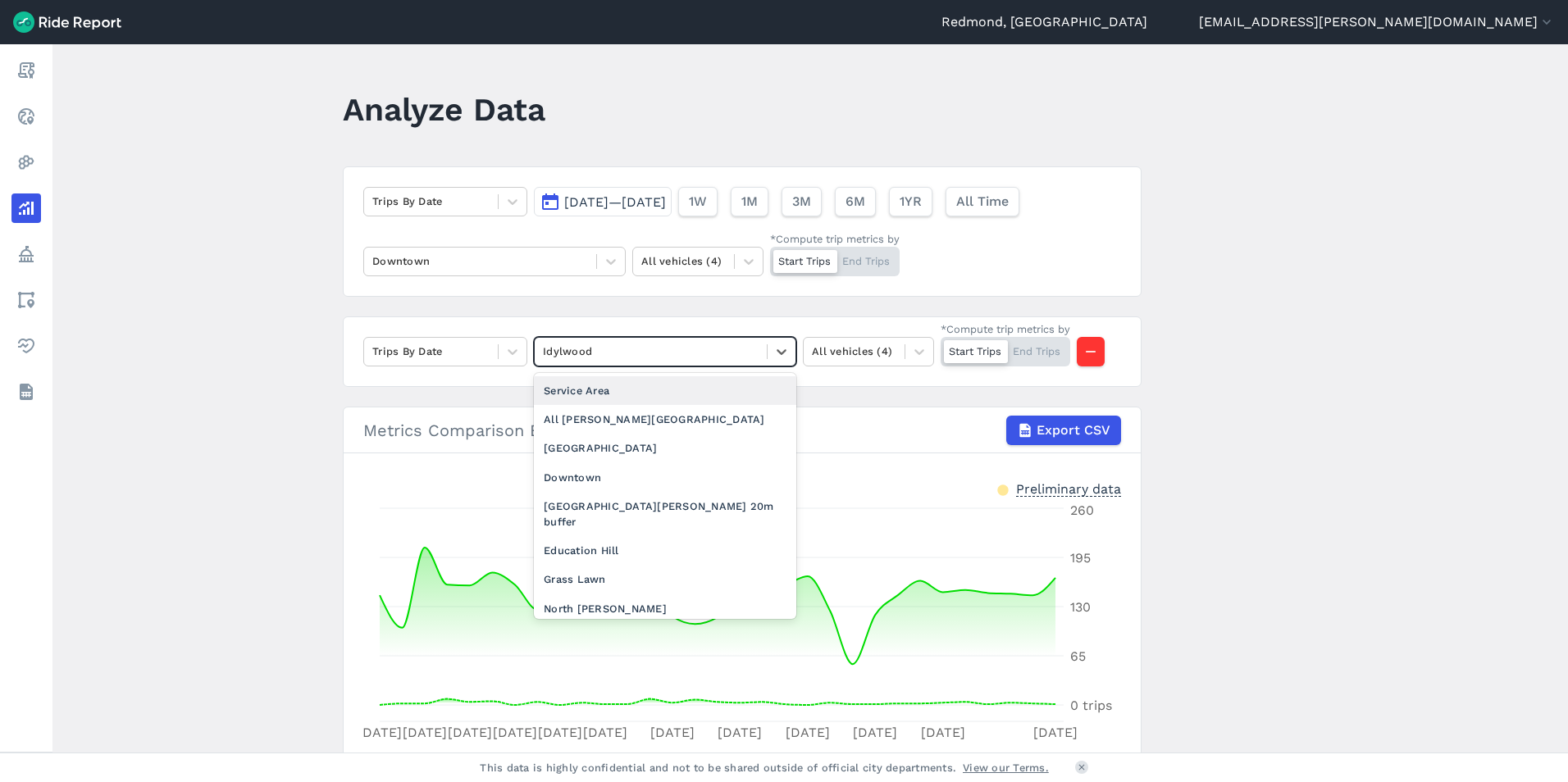
click at [661, 354] on div at bounding box center [651, 351] width 216 height 19
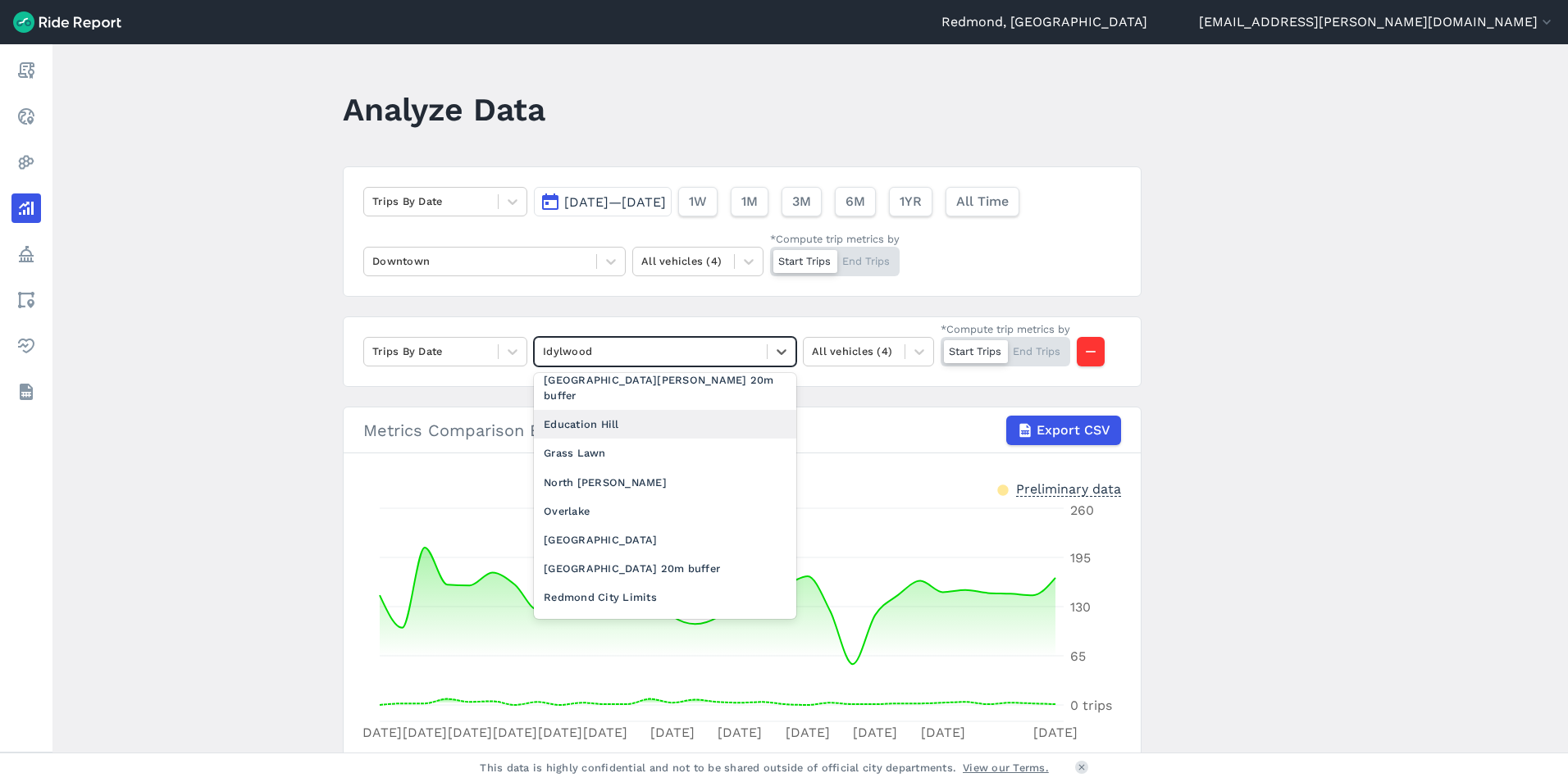
scroll to position [164, 0]
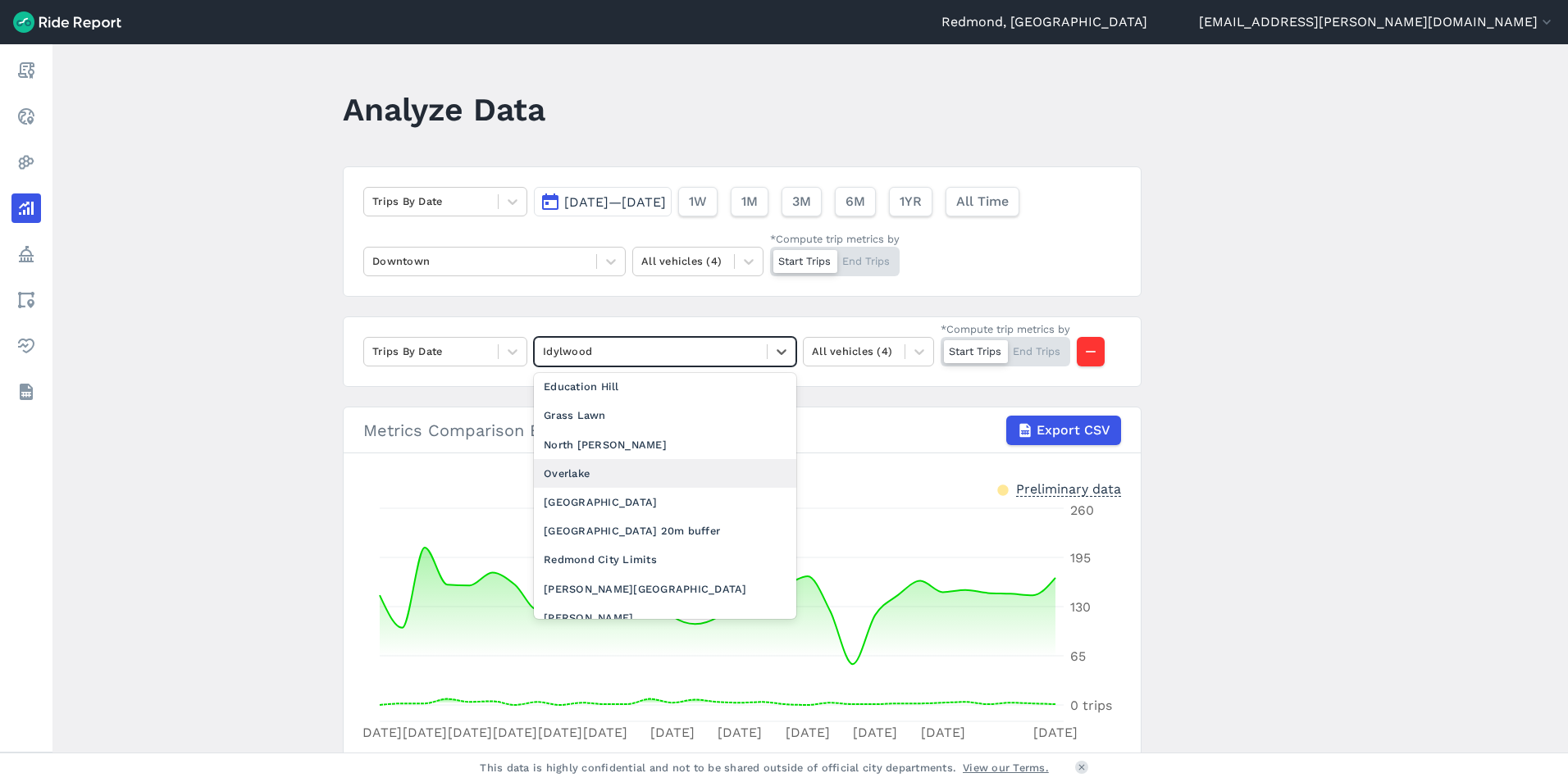
click at [586, 461] on div "Overlake" at bounding box center [665, 474] width 262 height 29
